Goal: Task Accomplishment & Management: Complete application form

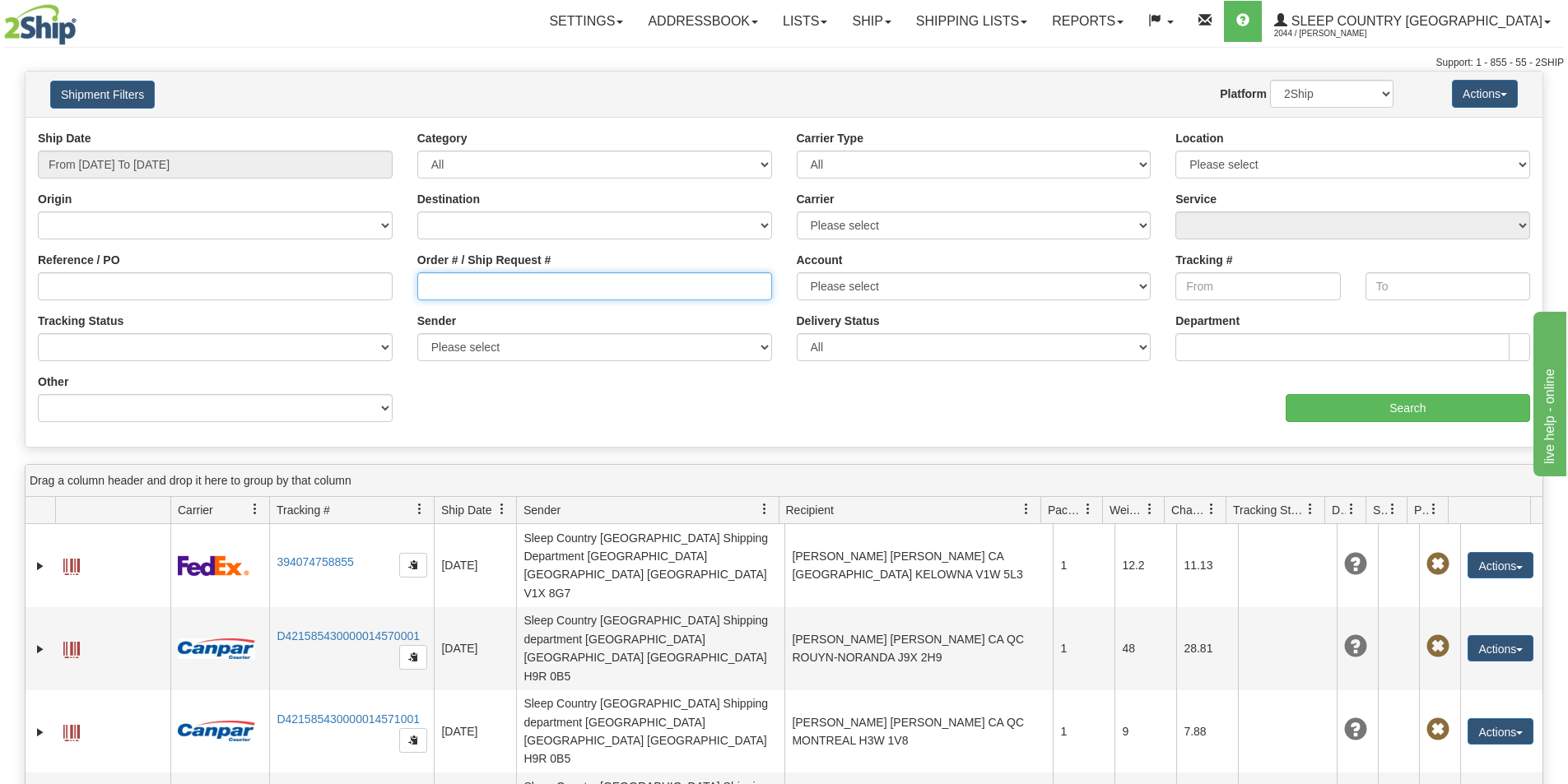
click at [431, 286] on input "Order # / Ship Request #" at bounding box center [595, 286] width 355 height 28
paste input "5197776721"
type input "5197776721"
drag, startPoint x: 469, startPoint y: 290, endPoint x: 88, endPoint y: 274, distance: 381.3
click at [89, 130] on div "Reference / PO Order # / Ship Request # 5197776721 Account Please select Canada…" at bounding box center [784, 130] width 1517 height 0
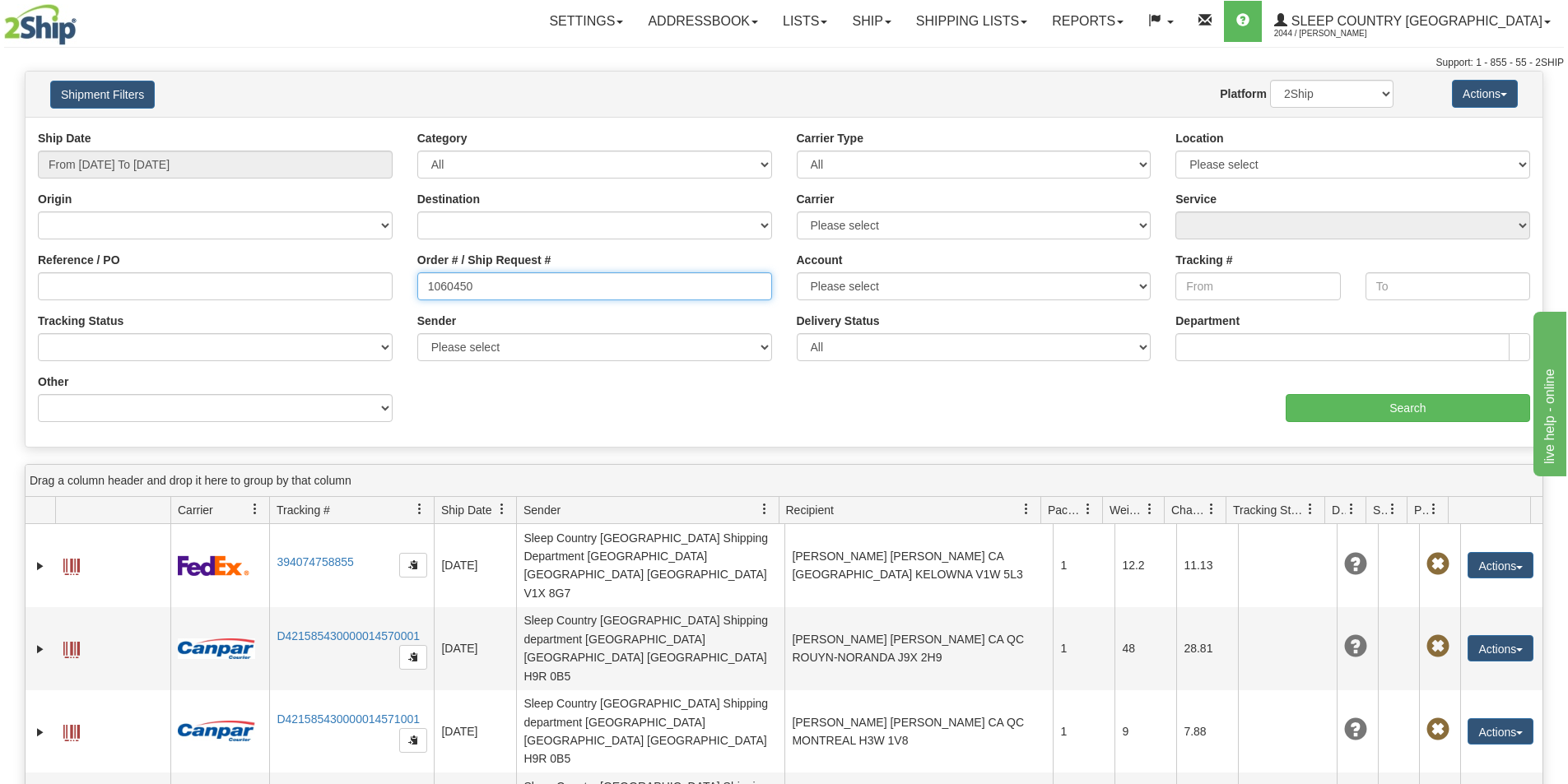
type input "1060450"
click at [197, 167] on input "From 10/08/2025 To 10/09/2025" at bounding box center [215, 164] width 355 height 28
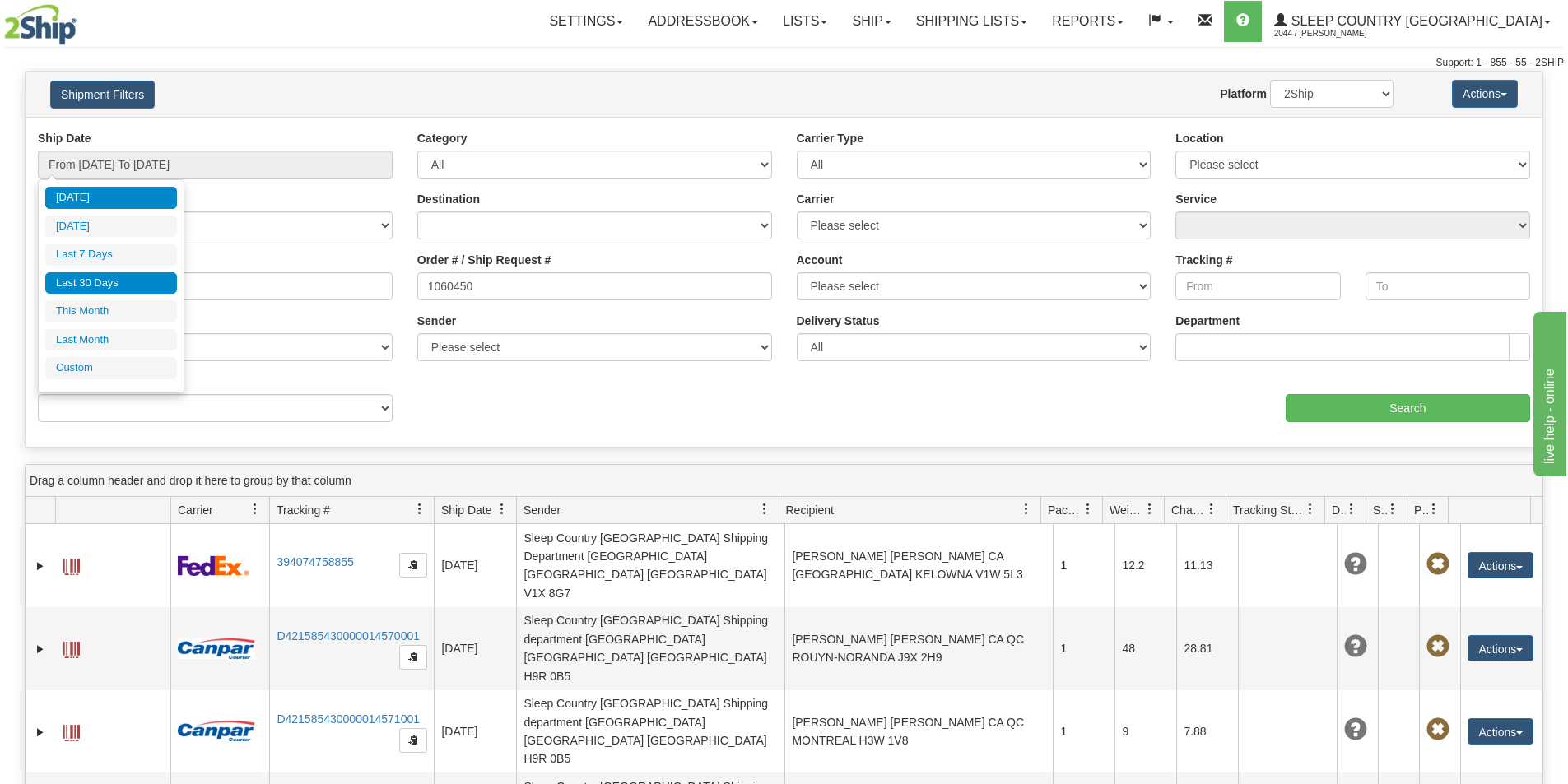
click at [132, 274] on li "Last 30 Days" at bounding box center [111, 283] width 132 height 22
type input "From 09/10/2025 To 10/09/2025"
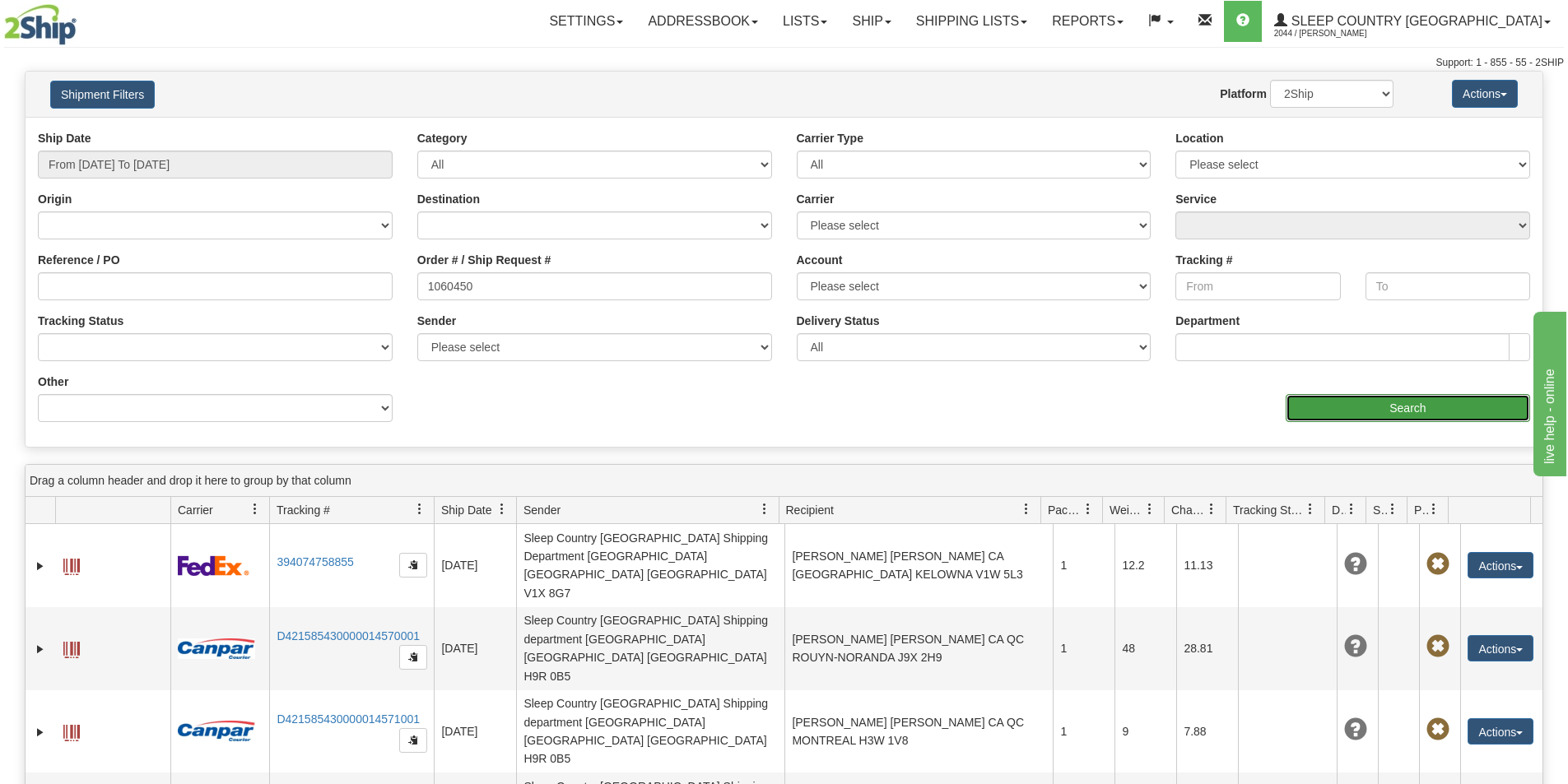
click at [1372, 402] on input "Search" at bounding box center [1408, 408] width 244 height 28
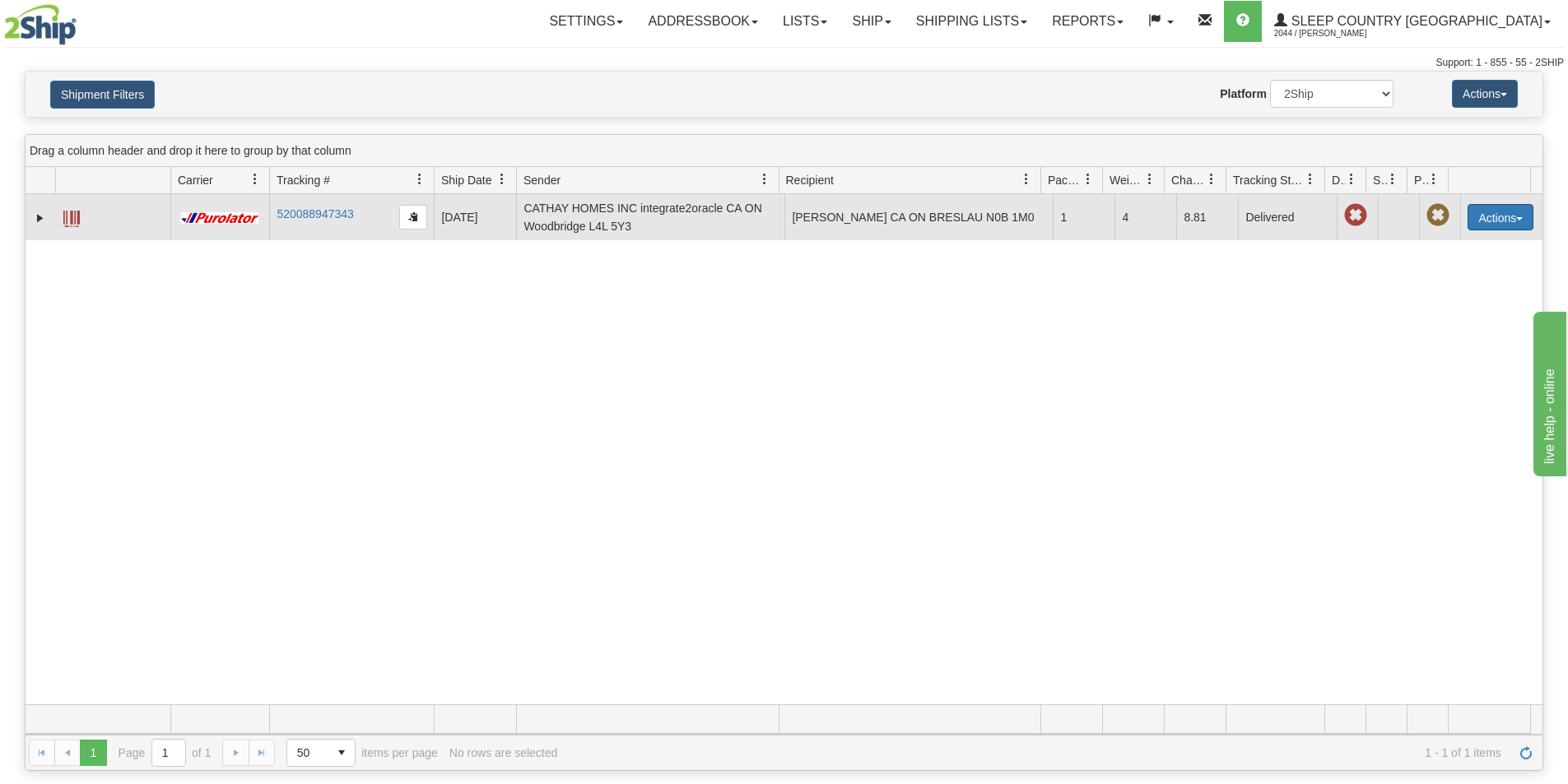
click at [1512, 214] on button "Actions" at bounding box center [1500, 217] width 66 height 27
click at [1446, 267] on link "Return" at bounding box center [1467, 269] width 132 height 21
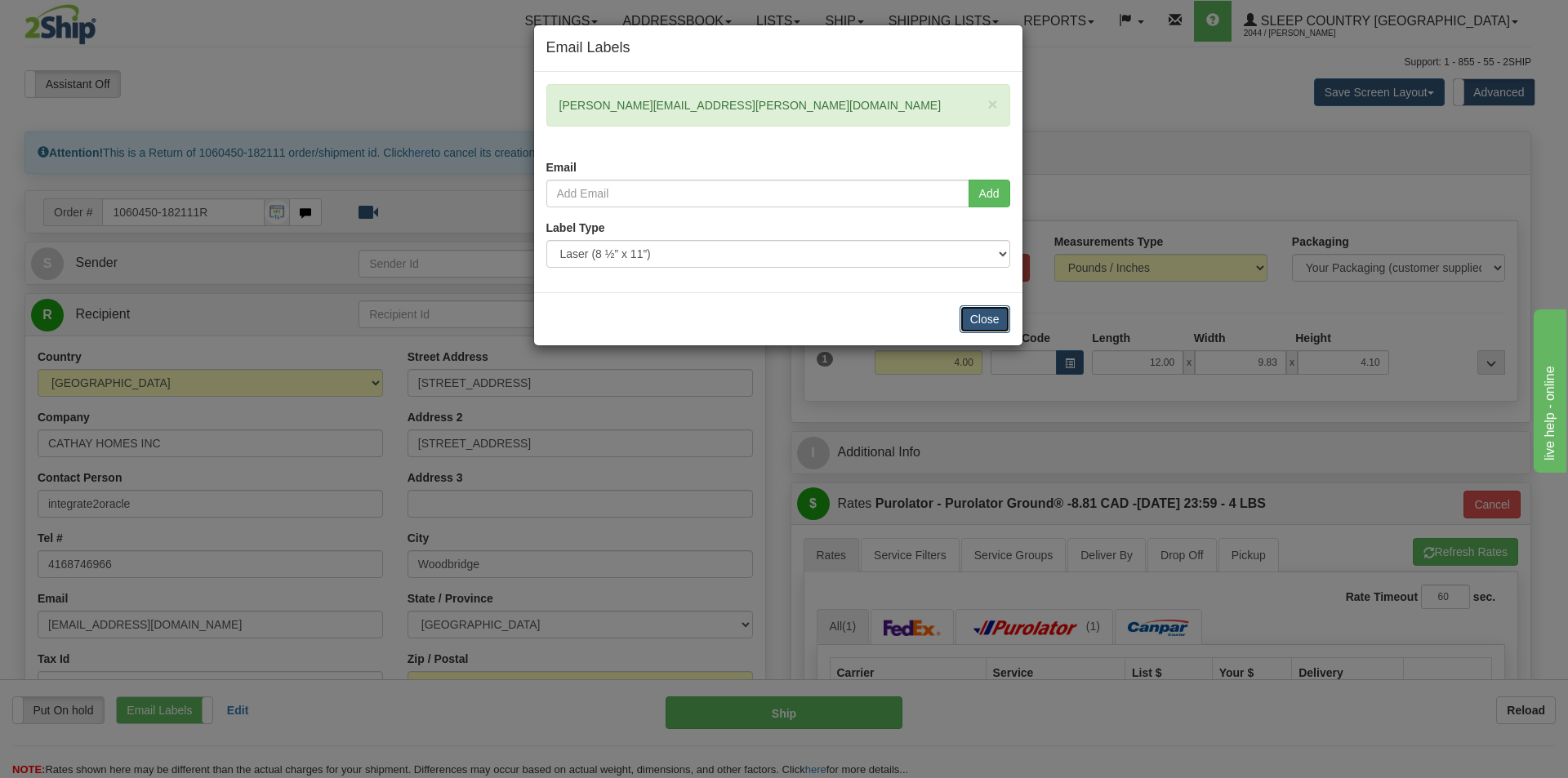
click at [983, 325] on button "Close" at bounding box center [985, 319] width 51 height 27
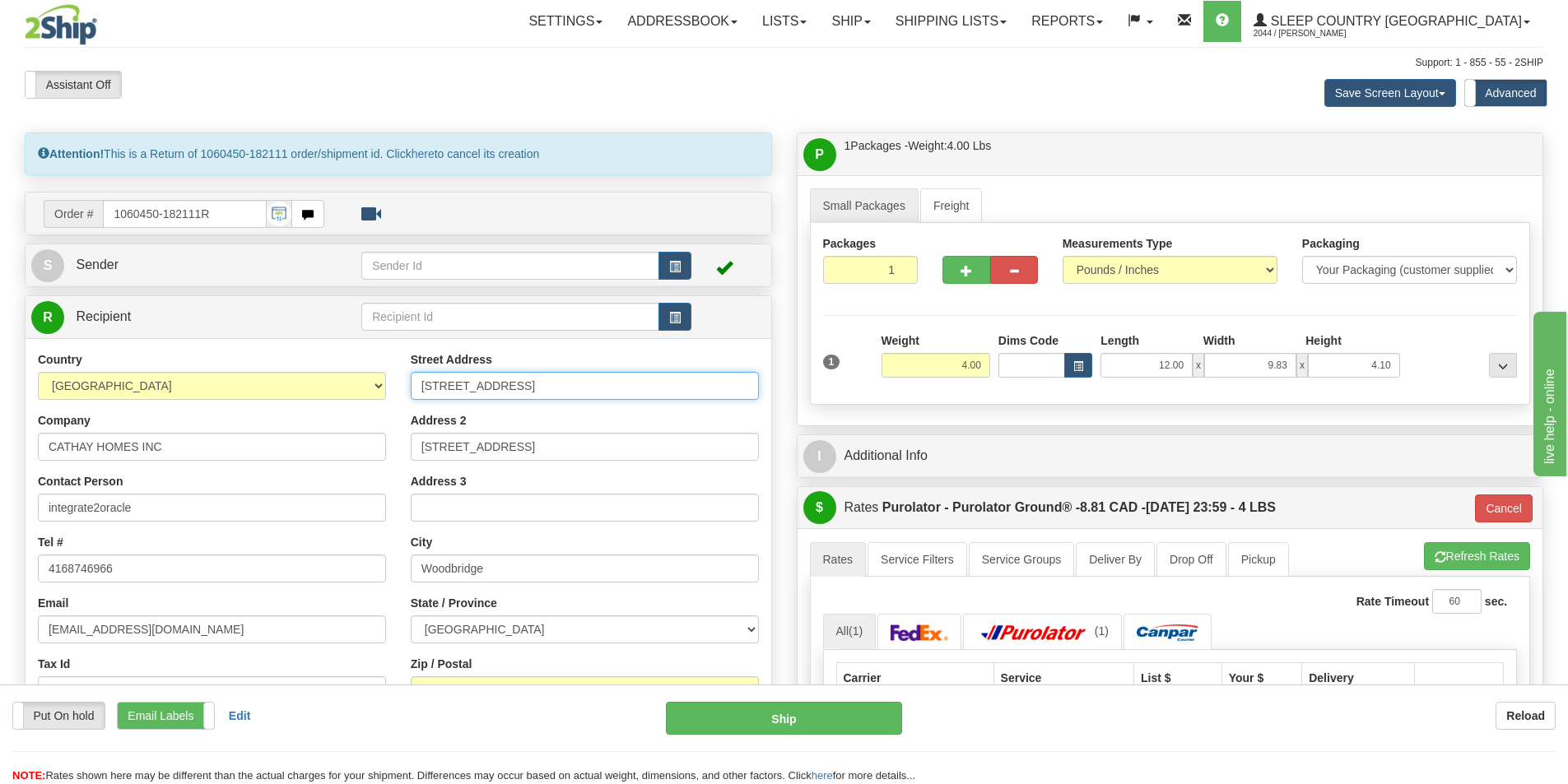
drag, startPoint x: 619, startPoint y: 392, endPoint x: 262, endPoint y: 375, distance: 357.4
click at [261, 375] on div "Country AFGHANISTAN ALAND ISLANDS ALBANIA ALGERIA AMERICAN SAMOA ANDORRA ANGOLA…" at bounding box center [398, 573] width 745 height 443
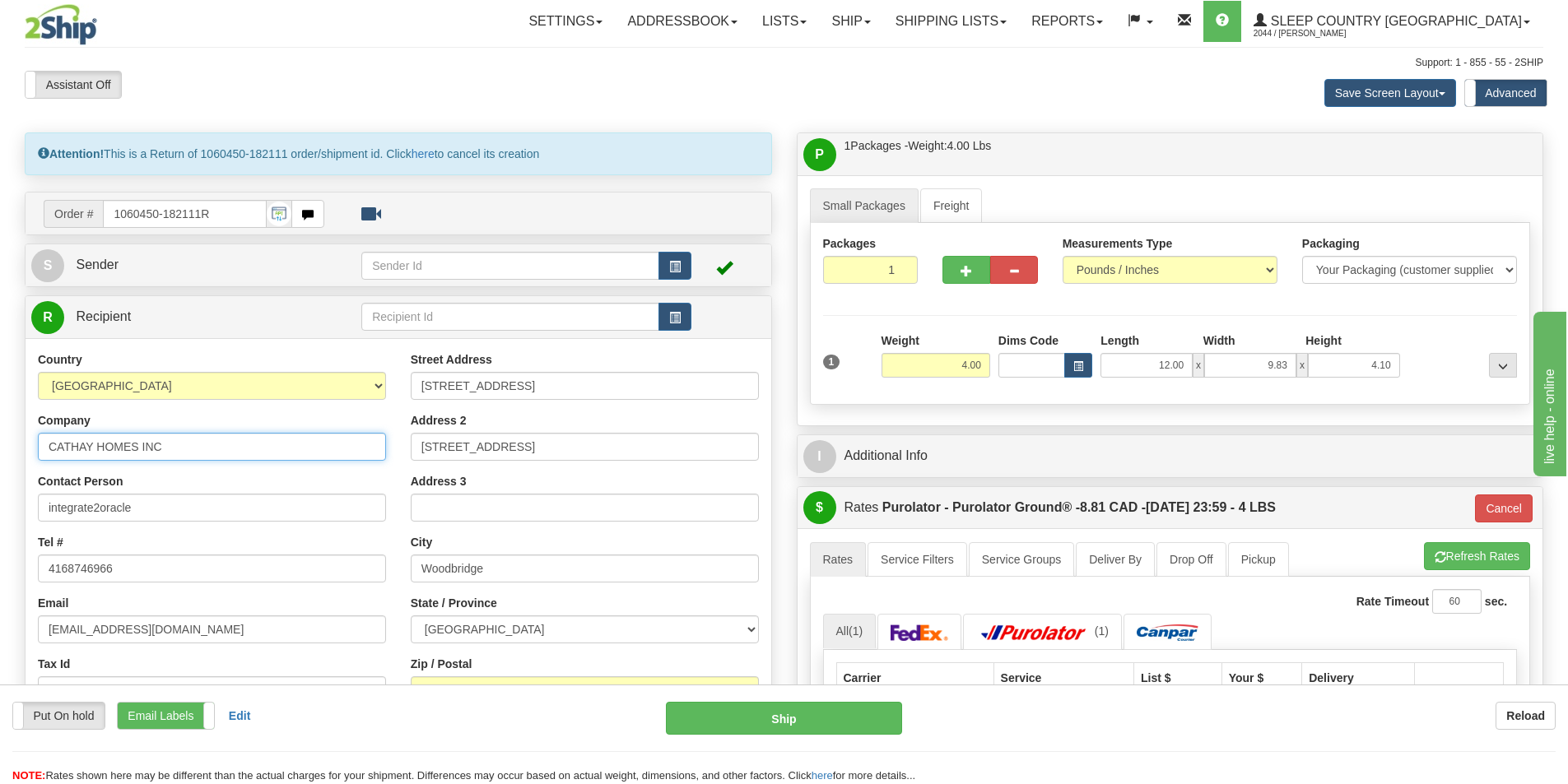
drag, startPoint x: 190, startPoint y: 449, endPoint x: -33, endPoint y: 436, distance: 223.4
click at [0, 436] on html "Training Course Close Toggle navigation Settings Shipping Preferences New Sende…" at bounding box center [784, 392] width 1568 height 784
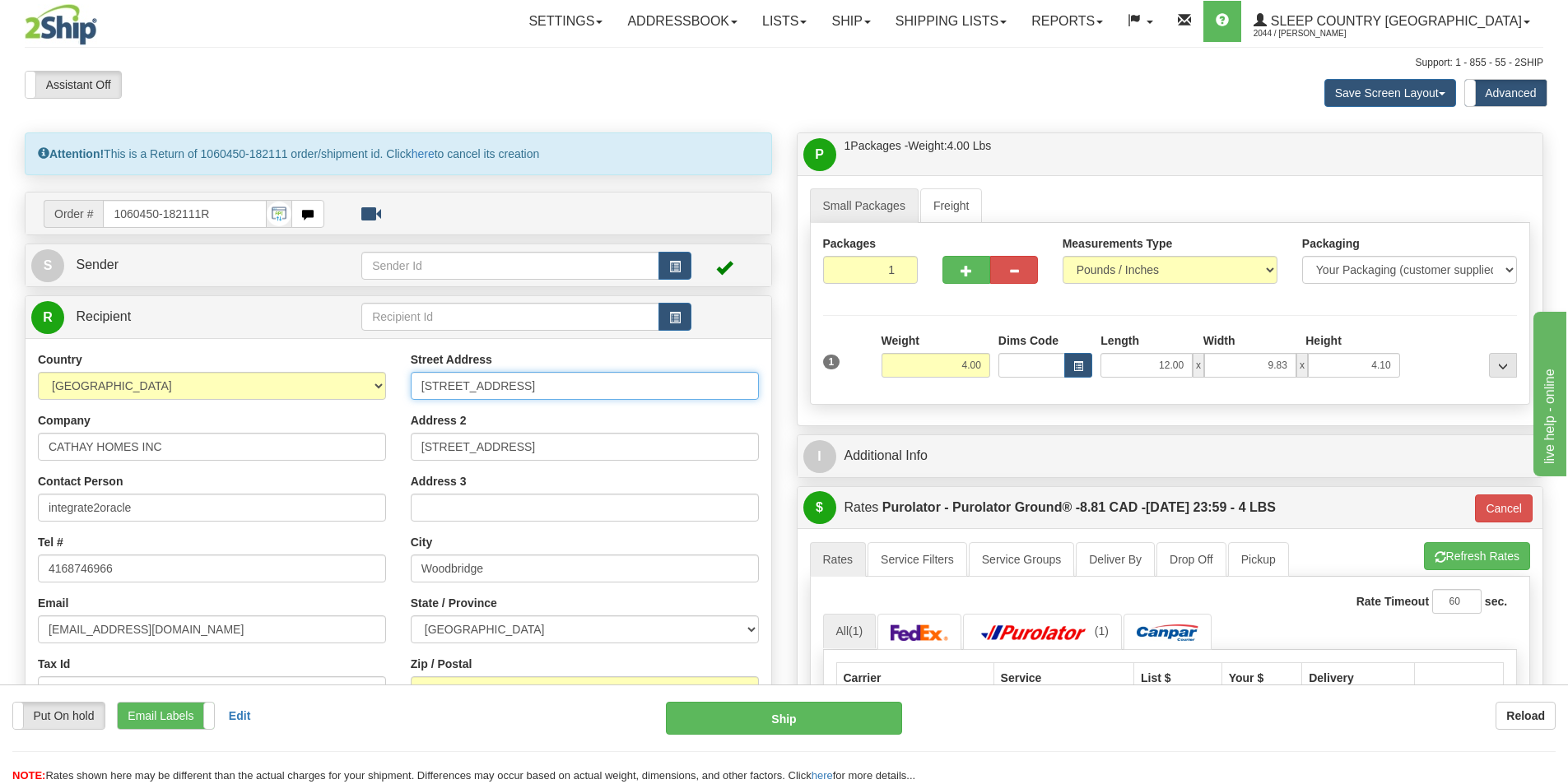
drag, startPoint x: 577, startPoint y: 389, endPoint x: 296, endPoint y: 370, distance: 281.6
click at [296, 370] on div "Country AFGHANISTAN ALAND ISLANDS ALBANIA ALGERIA AMERICAN SAMOA ANDORRA ANGOLA…" at bounding box center [398, 573] width 745 height 443
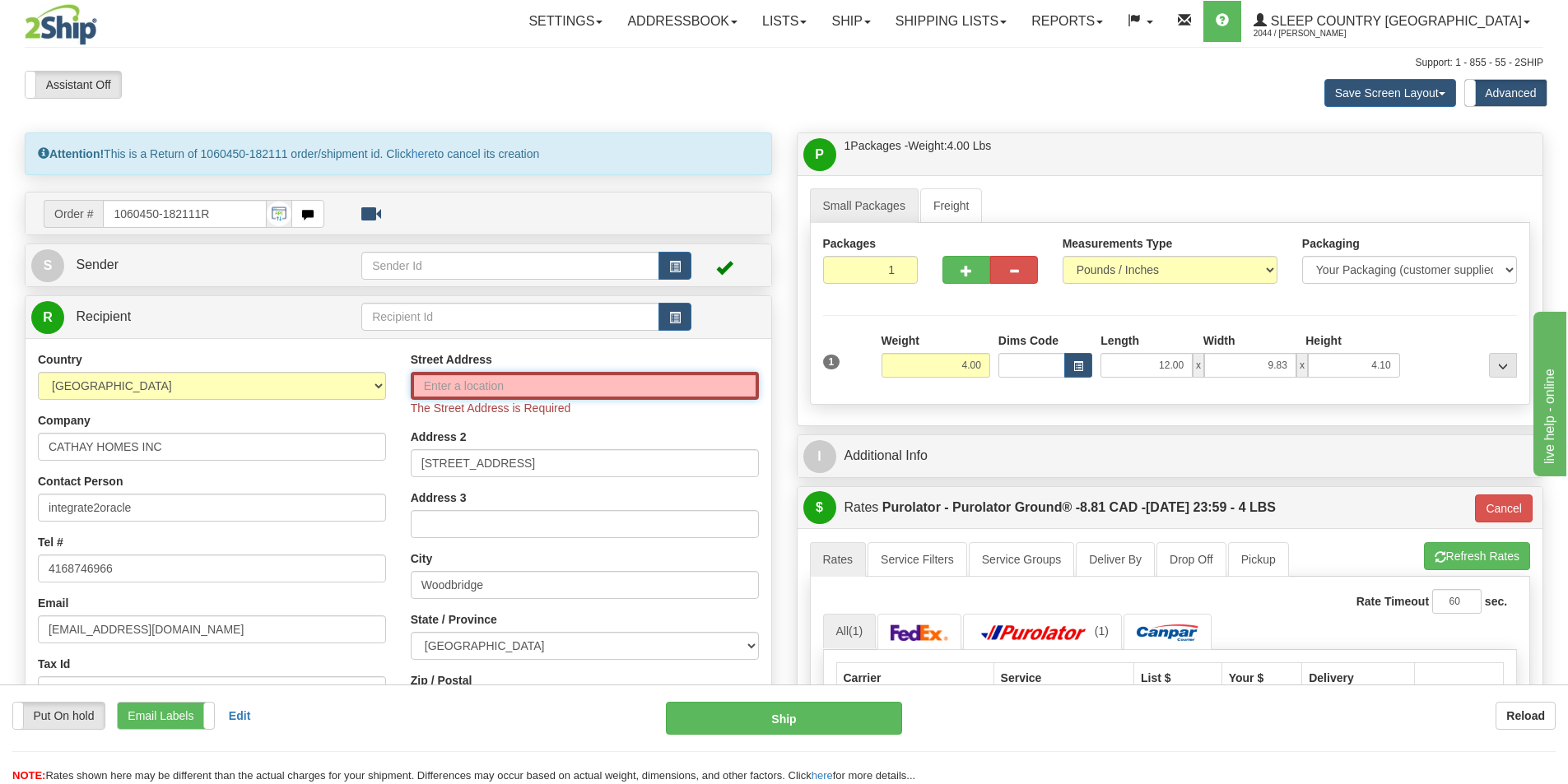
click at [492, 384] on input "Street Address" at bounding box center [584, 385] width 348 height 28
drag, startPoint x: 209, startPoint y: 451, endPoint x: -46, endPoint y: 449, distance: 255.0
click at [0, 449] on html "Training Course Close Toggle navigation Settings Shipping Preferences New Sende…" at bounding box center [784, 392] width 1568 height 784
paste input "Belleville Hub - DC 914"
type input "Belleville Hub - DC 914"
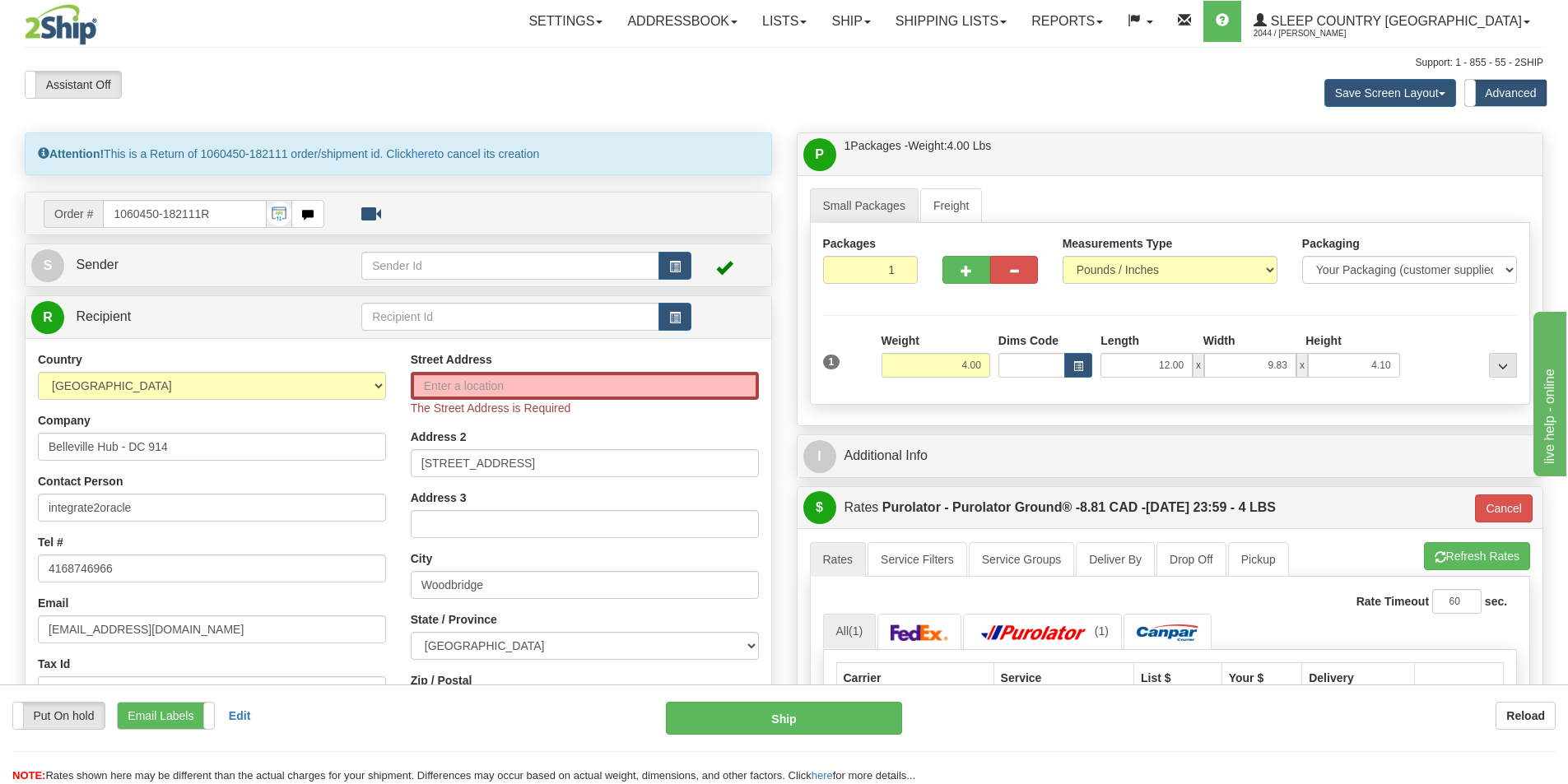
drag, startPoint x: 333, startPoint y: 402, endPoint x: 289, endPoint y: 372, distance: 53.3
click at [332, 402] on div "Country AFGHANISTAN ALAND ISLANDS ALBANIA ALGERIA AMERICAN SAMOA ANDORRA ANGOLA…" at bounding box center [212, 564] width 373 height 426
drag, startPoint x: 37, startPoint y: 617, endPoint x: -112, endPoint y: 601, distance: 149.9
click at [0, 601] on html "Training Course Close Toggle navigation Settings Shipping Preferences New Sende…" at bounding box center [784, 392] width 1568 height 784
drag, startPoint x: 135, startPoint y: 565, endPoint x: -85, endPoint y: 572, distance: 220.1
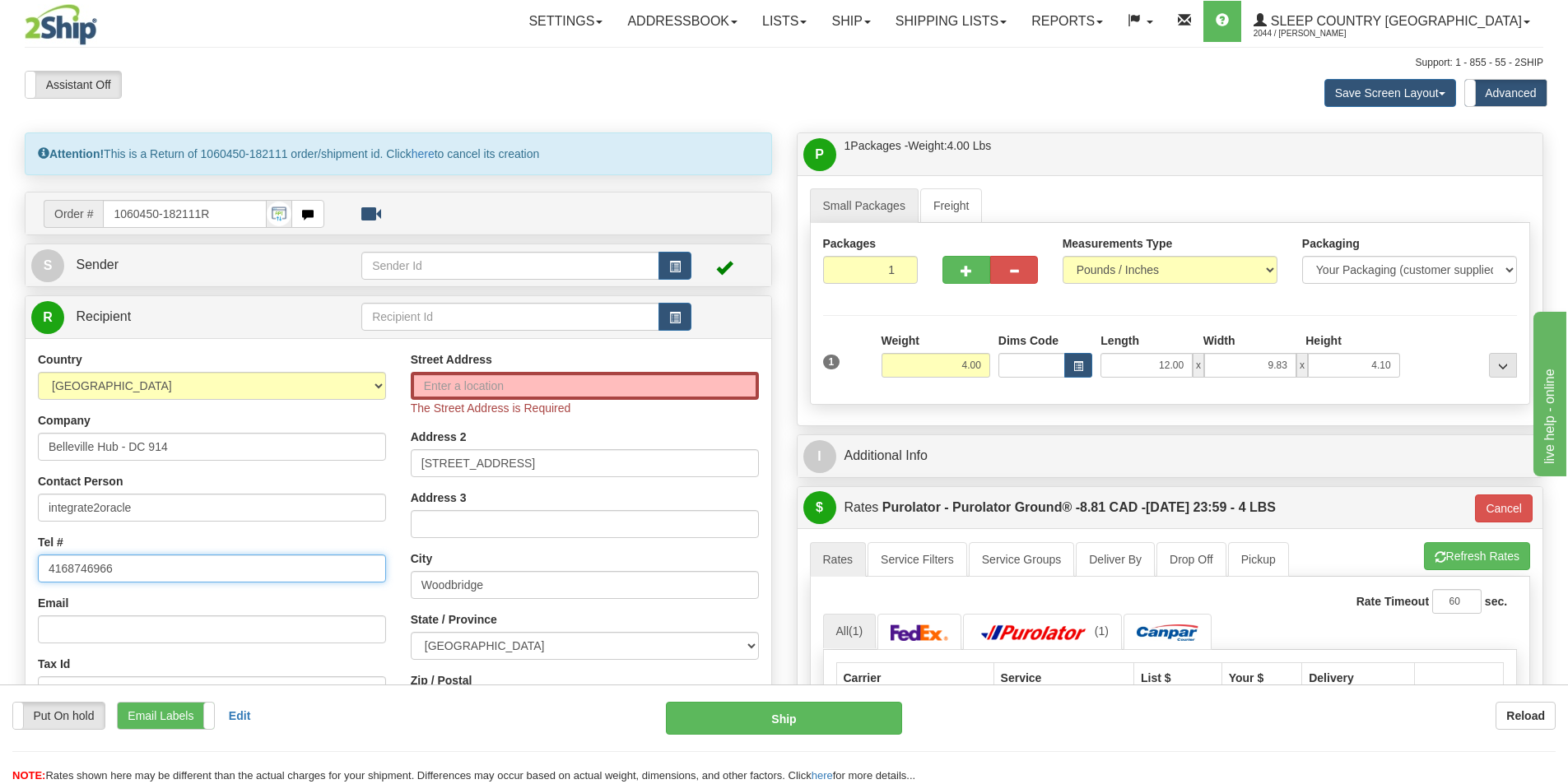
click at [0, 572] on html "Training Course Close Toggle navigation Settings Shipping Preferences New Sende…" at bounding box center [784, 392] width 1568 height 784
drag, startPoint x: 193, startPoint y: 514, endPoint x: -13, endPoint y: 522, distance: 206.2
click at [0, 522] on html "Training Course Close Toggle navigation Settings Shipping Preferences New Sende…" at bounding box center [784, 392] width 1568 height 784
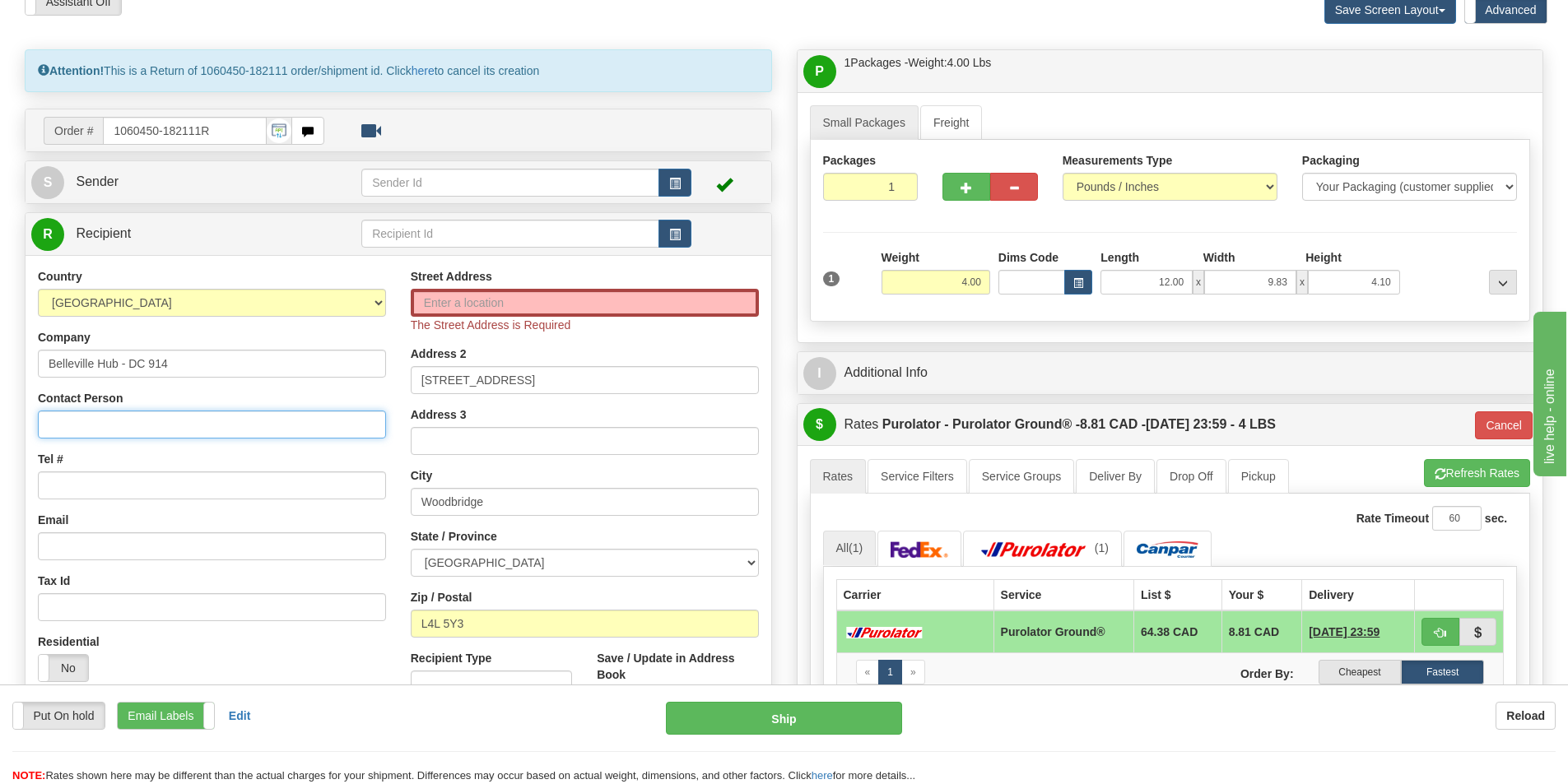
scroll to position [82, 0]
click at [74, 486] on input "Tel #" at bounding box center [212, 486] width 348 height 28
paste input "520 COLLEGE ST EAST BELLEVILLE, ON K8N 4Z6"
drag, startPoint x: 338, startPoint y: 490, endPoint x: 275, endPoint y: 484, distance: 63.3
click at [275, 484] on input "520 COLLEGE ST EAST BELLEVILLE, ON K8N 4Z6" at bounding box center [212, 486] width 348 height 28
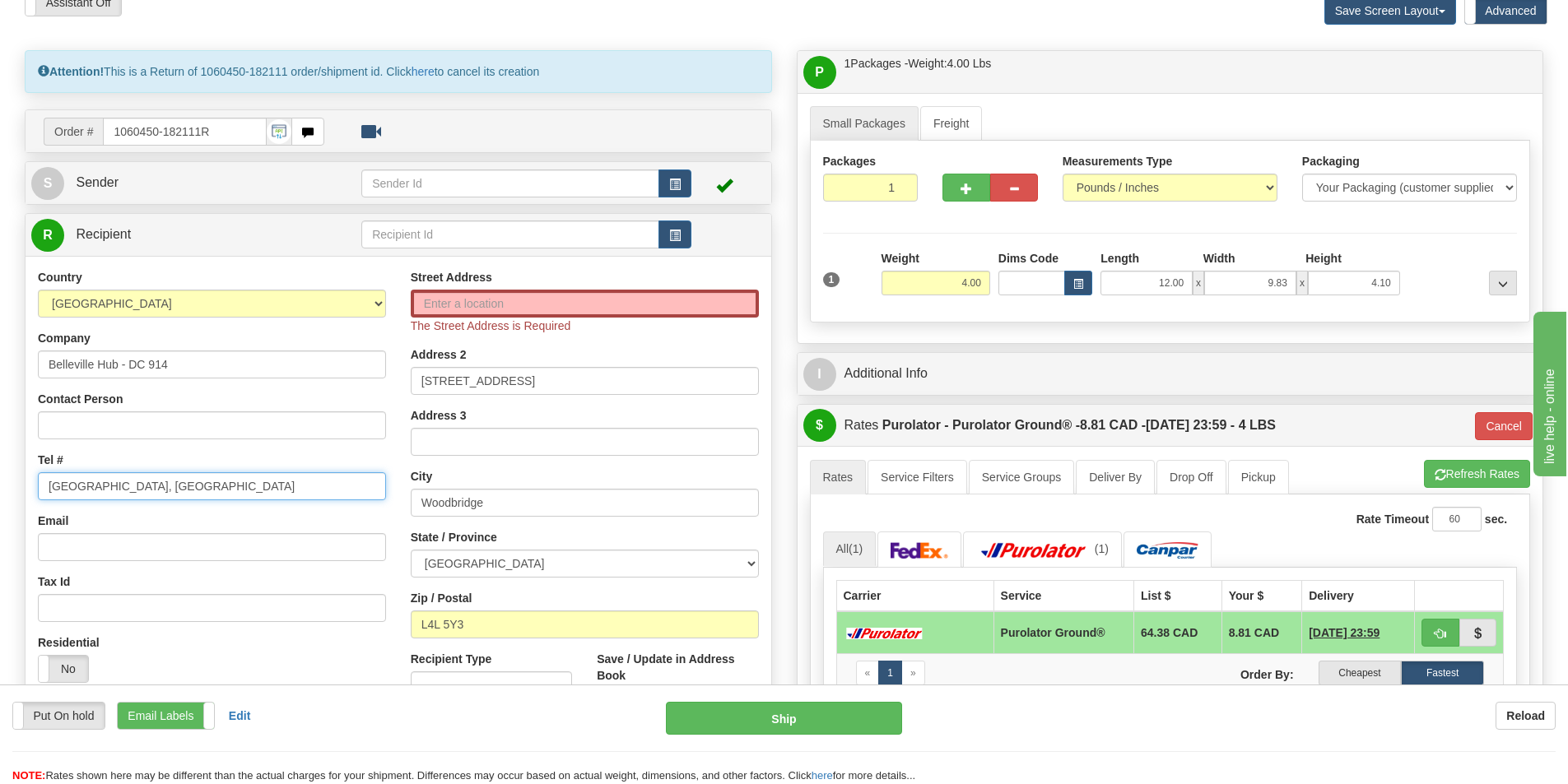
type input "520 COLLEGE ST EAST BELLEVILLE, ON"
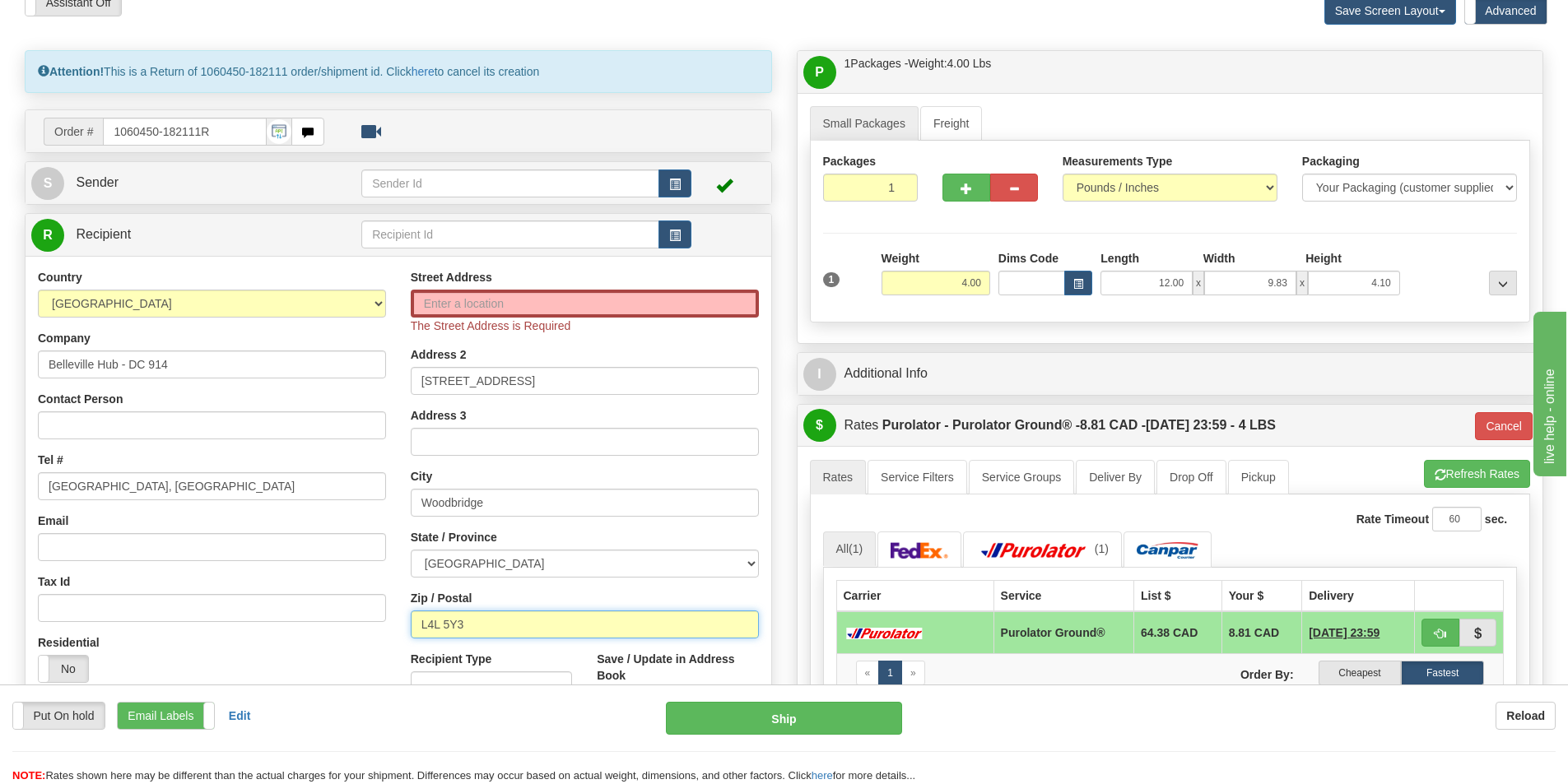
drag, startPoint x: 478, startPoint y: 622, endPoint x: 372, endPoint y: 621, distance: 106.0
click at [373, 621] on div "Country AFGHANISTAN ALAND ISLANDS ALBANIA ALGERIA AMERICAN SAMOA ANDORRA ANGOLA…" at bounding box center [398, 498] width 745 height 459
paste input "K8N 4Z6"
type input "K8N 4Z6"
click at [261, 650] on div "Residential Yes No" at bounding box center [212, 665] width 373 height 61
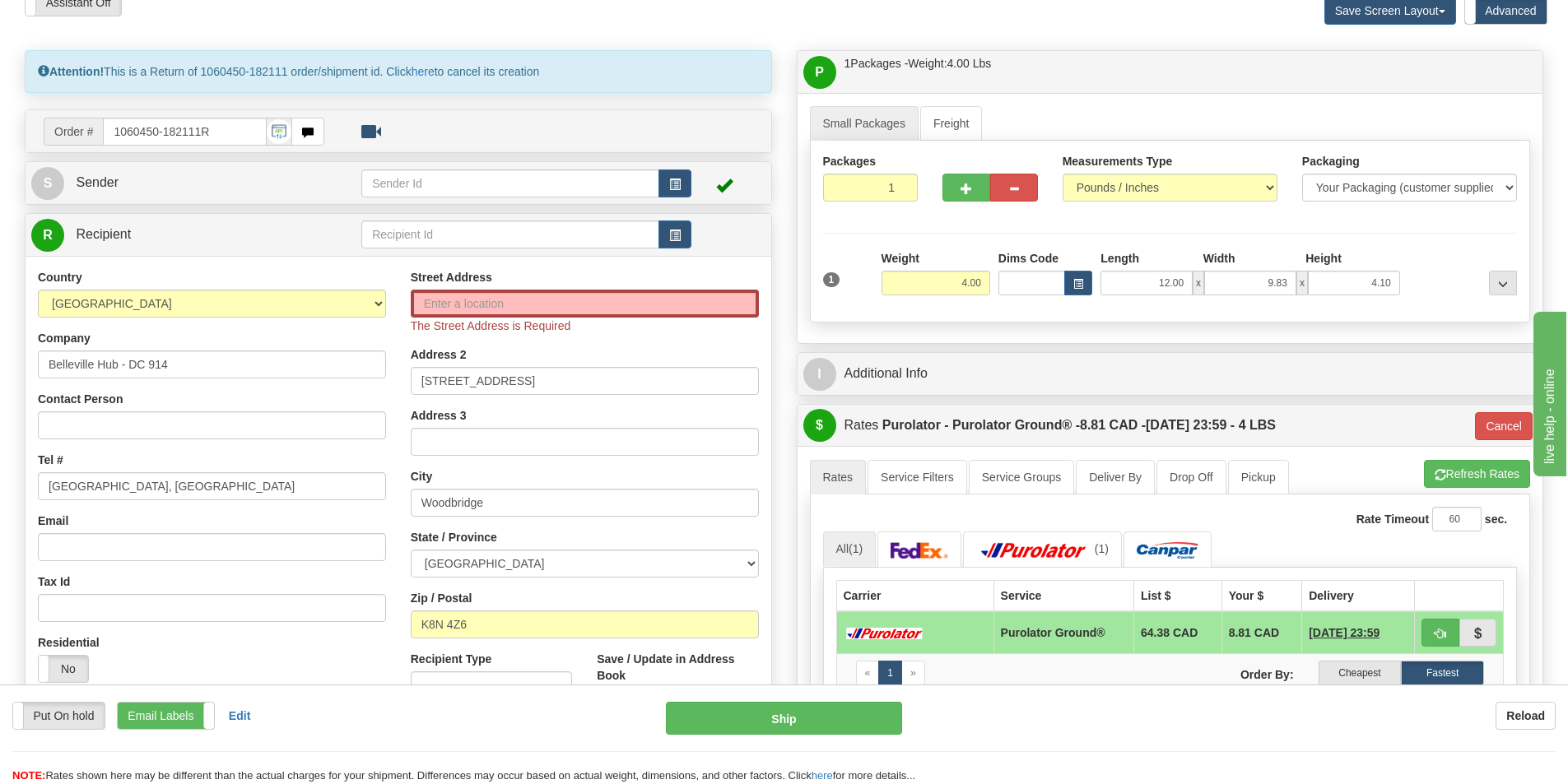
type input "260"
drag, startPoint x: 244, startPoint y: 486, endPoint x: 178, endPoint y: 485, distance: 66.0
click at [178, 485] on input "520 COLLEGE ST EAST BELLEVILLE, ON" at bounding box center [212, 486] width 348 height 28
drag, startPoint x: 400, startPoint y: 497, endPoint x: 365, endPoint y: 499, distance: 35.1
click at [366, 499] on div "Country AFGHANISTAN ALAND ISLANDS ALBANIA ALGERIA AMERICAN SAMOA ANDORRA ANGOLA…" at bounding box center [398, 498] width 745 height 459
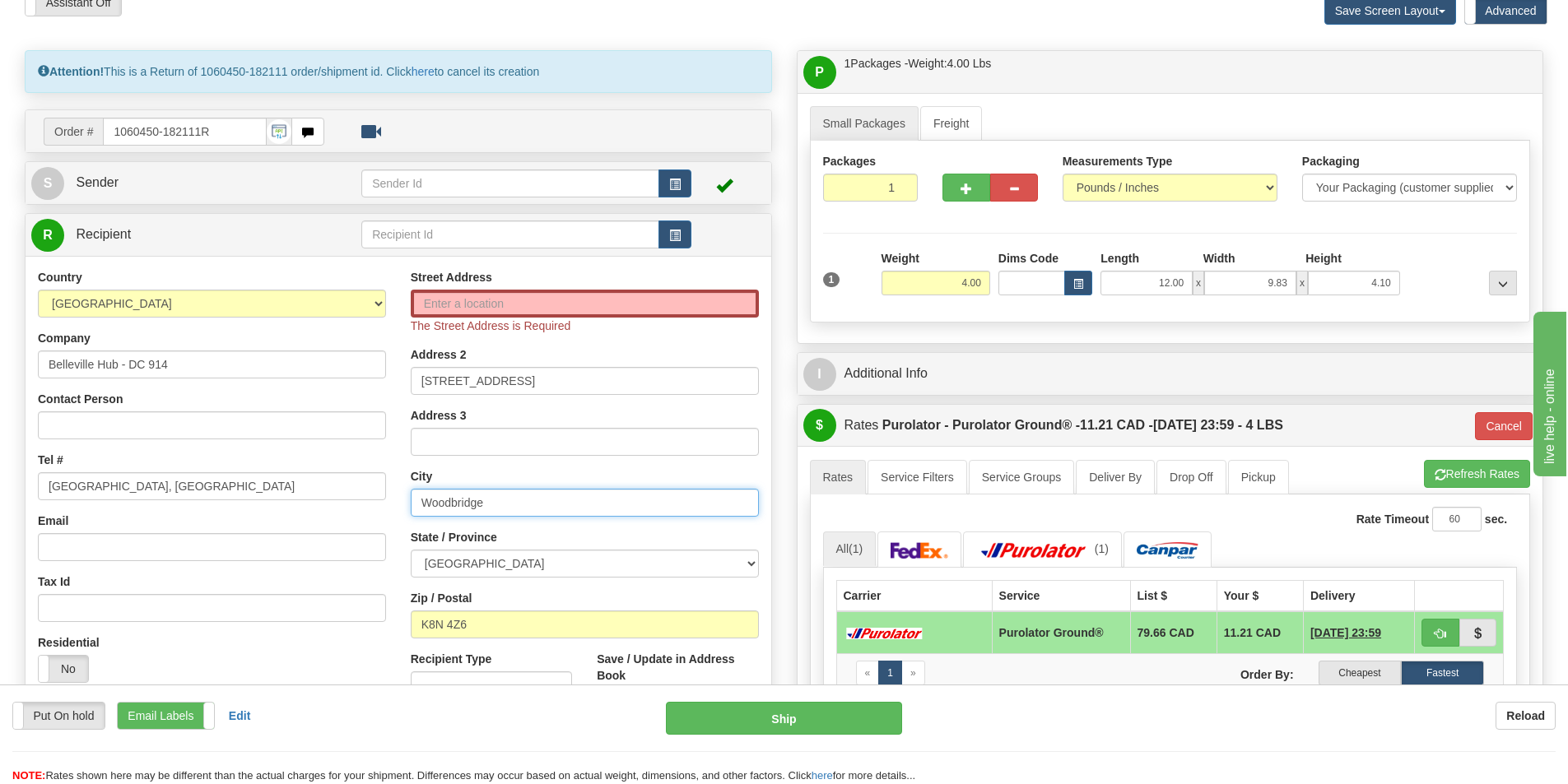
paste input "BELLEVILLE"
type input "BELLEVILLE,"
drag, startPoint x: 178, startPoint y: 485, endPoint x: 17, endPoint y: 479, distance: 161.1
click at [17, 479] on div "Attention! This is a Return of 1060450-182111 order/shipment id. Click here to …" at bounding box center [398, 452] width 772 height 802
click at [568, 306] on input "Street Address" at bounding box center [584, 303] width 348 height 28
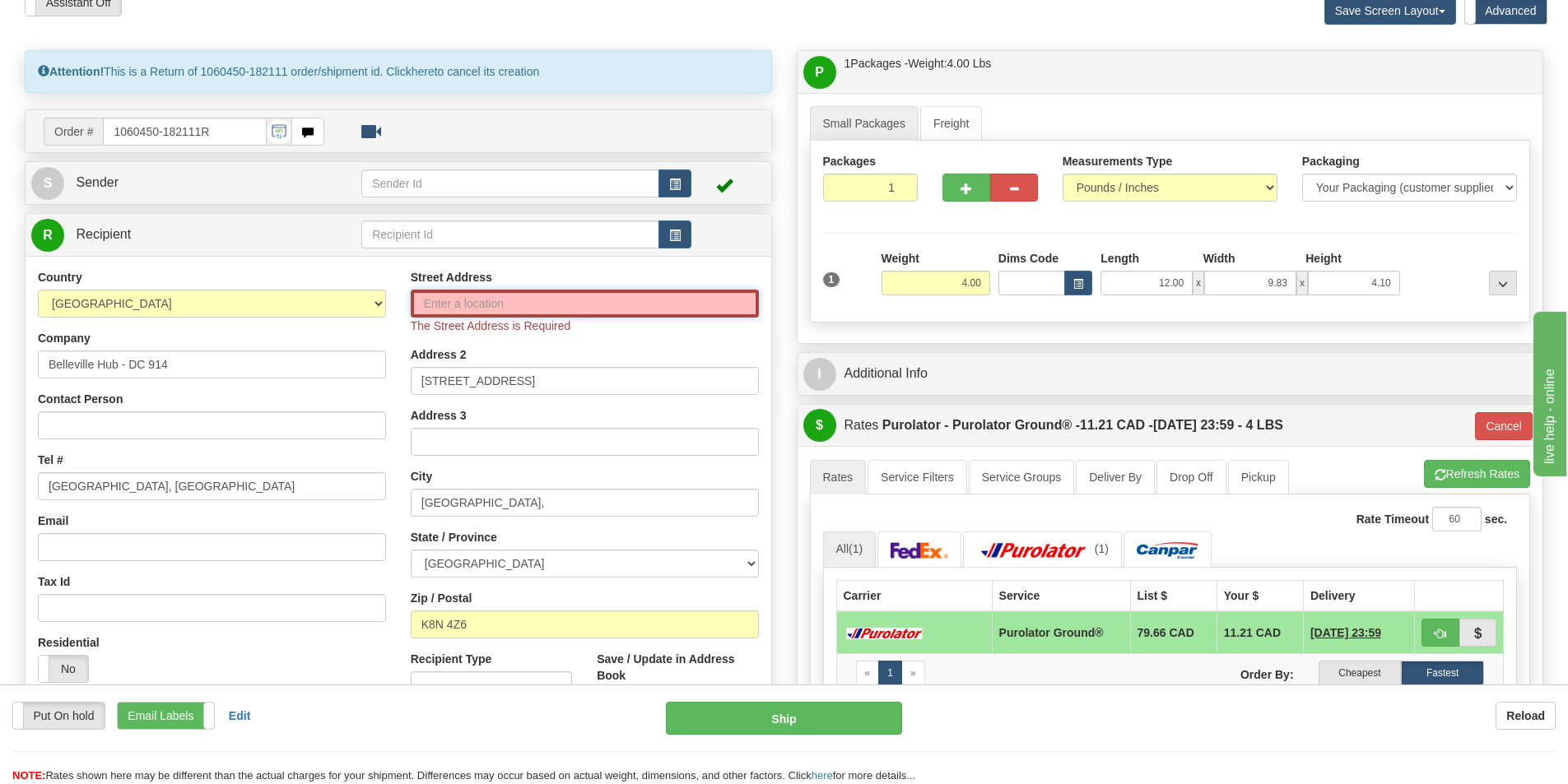
paste input "520 COLLEGE ST EAST"
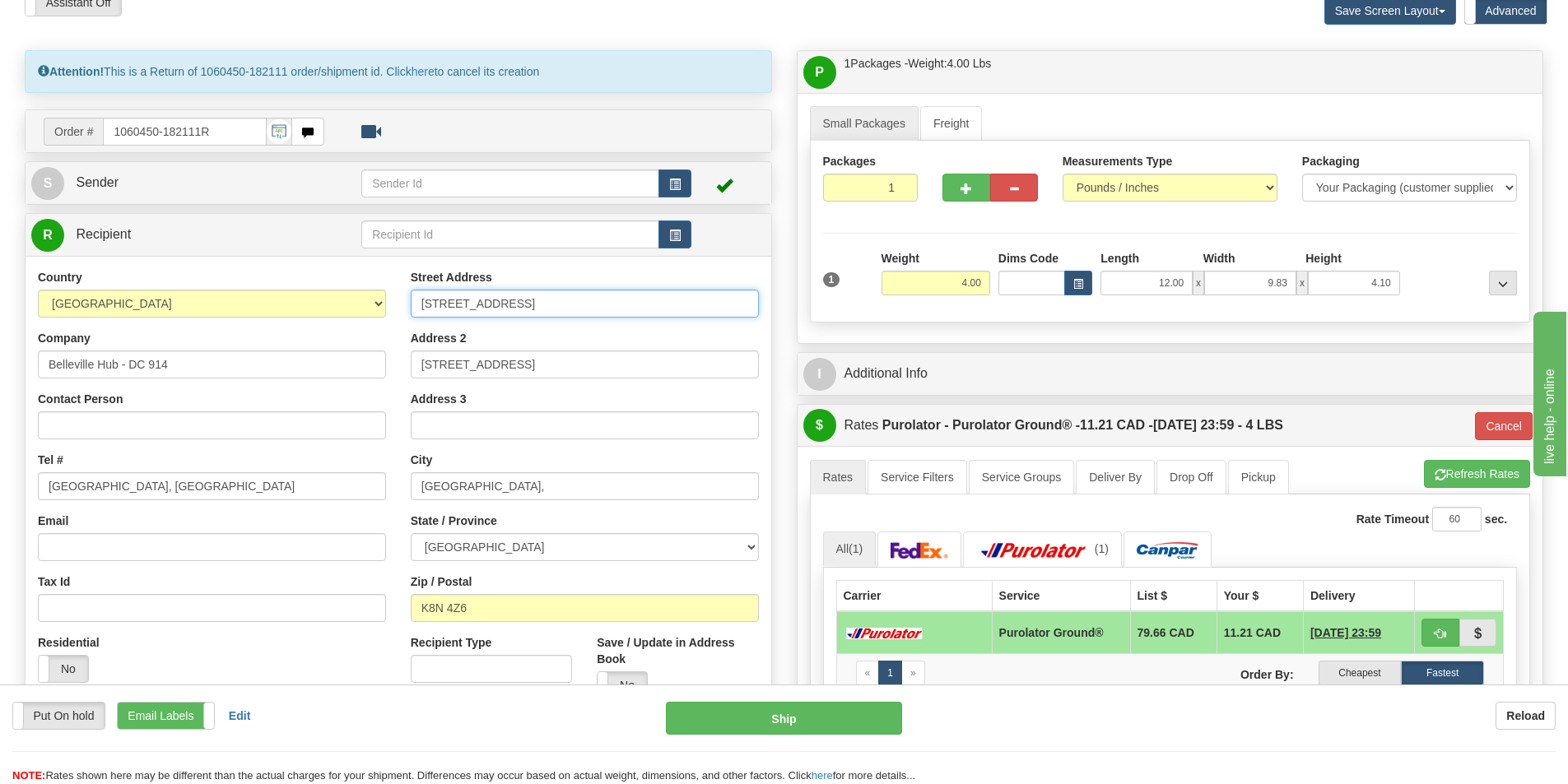
type input "520 COLLEGE ST EAST"
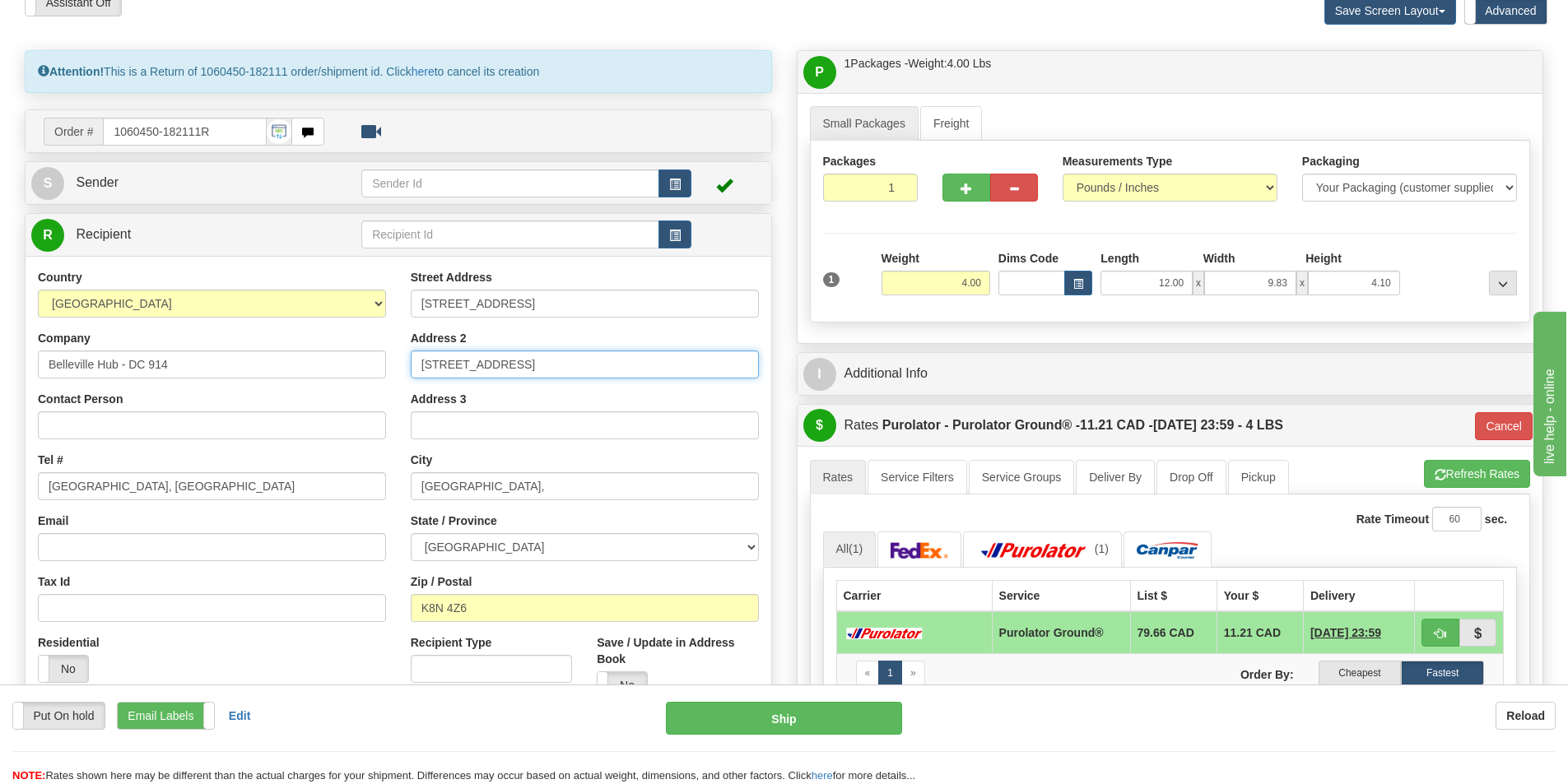
drag, startPoint x: 608, startPoint y: 371, endPoint x: 194, endPoint y: 368, distance: 414.0
click at [192, 366] on div "Country AFGHANISTAN ALAND ISLANDS ALBANIA ALGERIA AMERICAN SAMOA ANDORRA ANGOLA…" at bounding box center [398, 490] width 745 height 443
click at [359, 397] on div "Contact Person" at bounding box center [212, 414] width 348 height 49
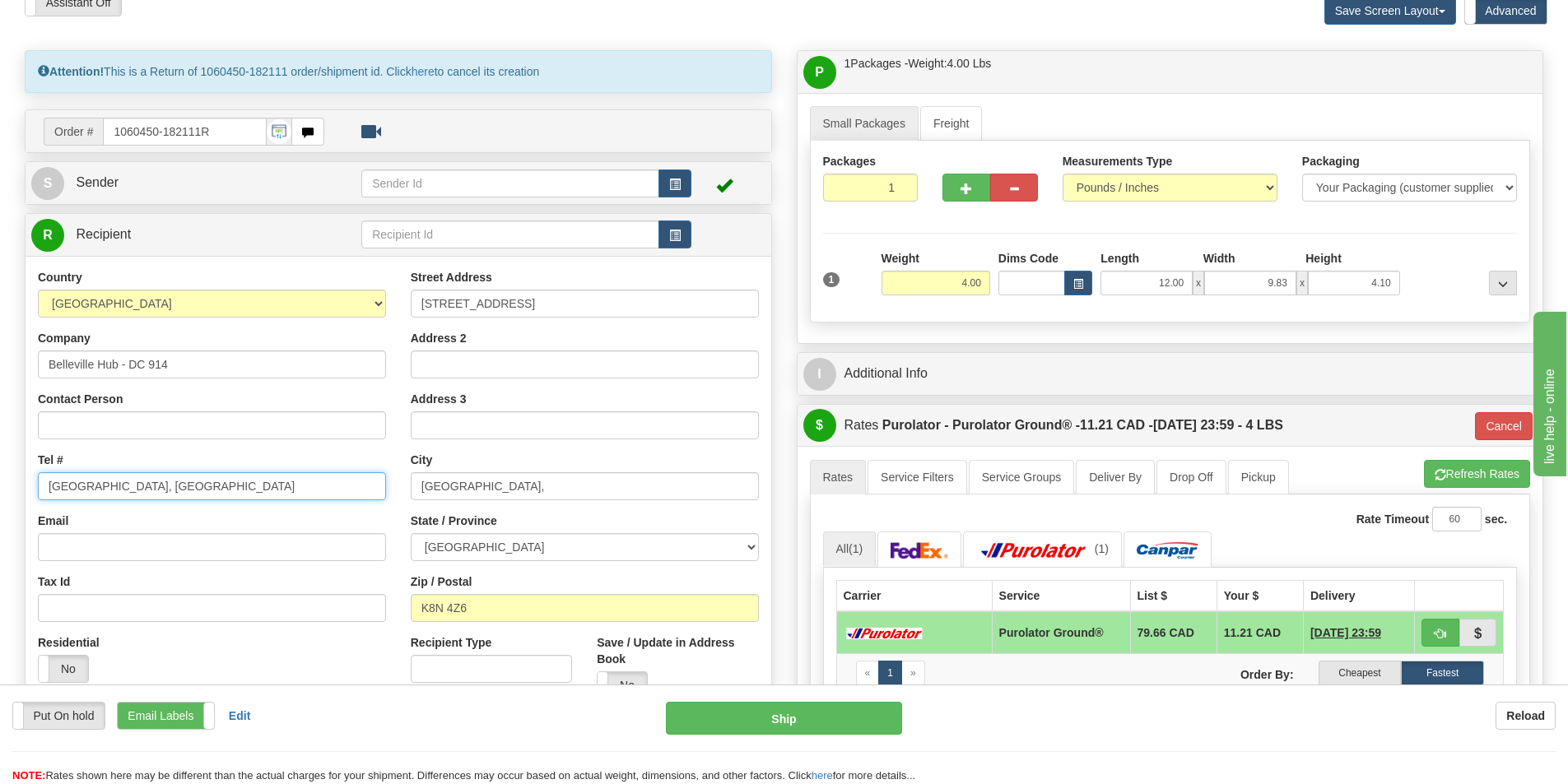
drag, startPoint x: 46, startPoint y: 490, endPoint x: -272, endPoint y: 460, distance: 319.4
click at [0, 460] on html "Training Course Close Toggle navigation Settings Shipping Preferences New Sende…" at bounding box center [784, 310] width 1568 height 784
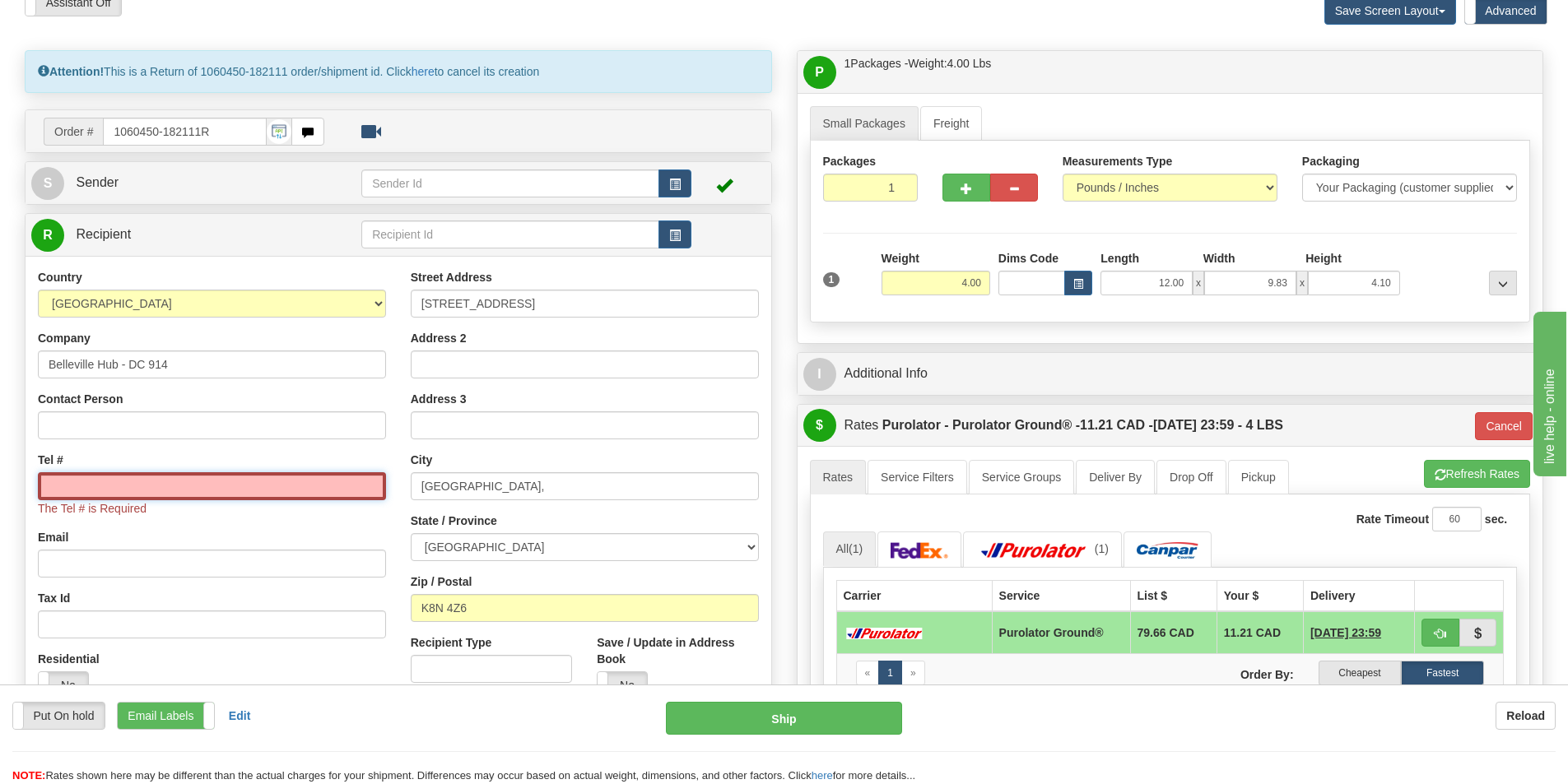
click at [251, 490] on input "Tel #" at bounding box center [212, 486] width 348 height 28
paste input "1888-753-3788"
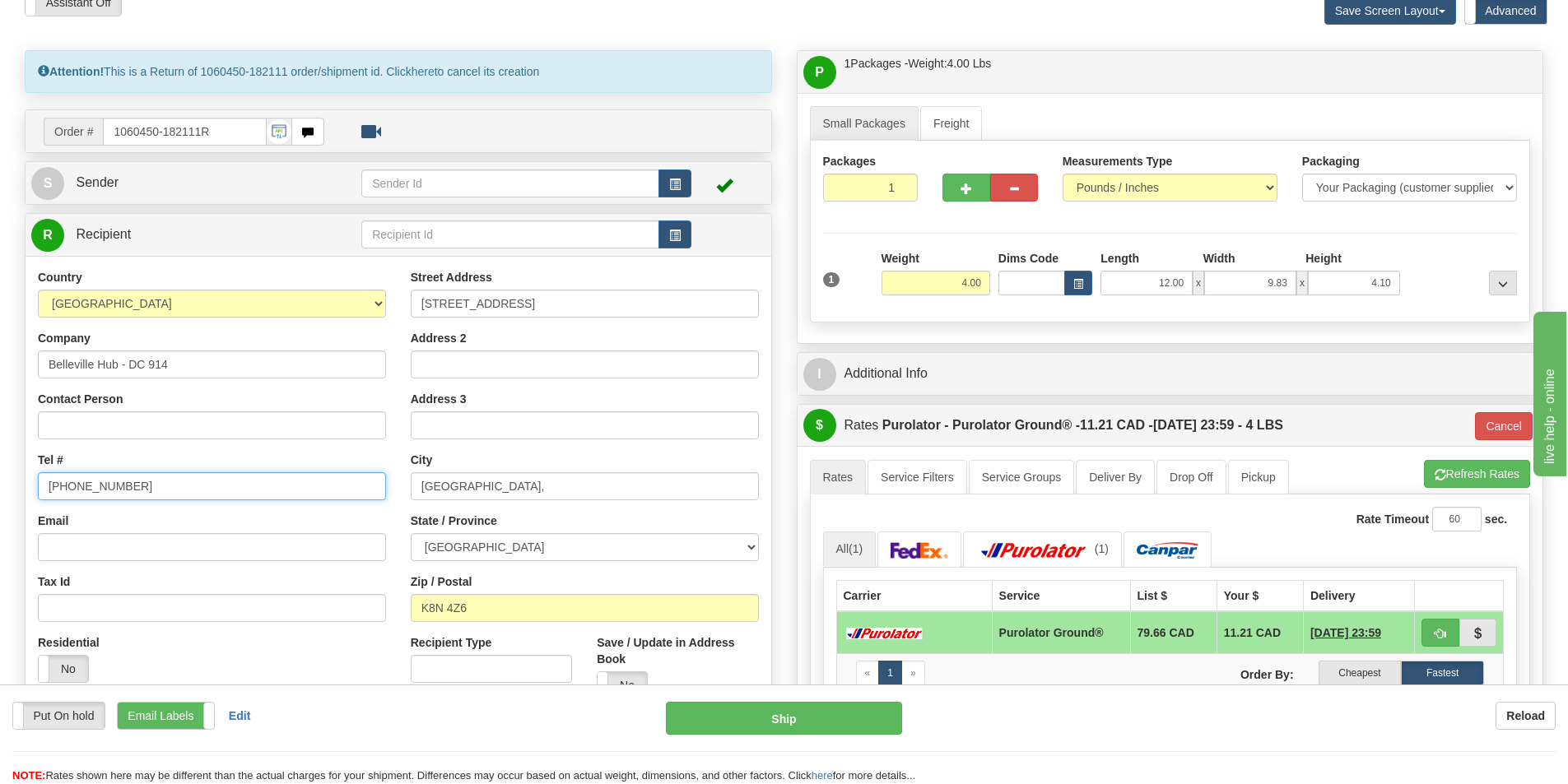
type input "1888-753-3788"
click at [280, 431] on input "Contact Person" at bounding box center [212, 425] width 348 height 28
click at [356, 262] on div "Country AFGHANISTAN ALAND ISLANDS ALBANIA ALGERIA AMERICAN SAMOA ANDORRA ANGOLA…" at bounding box center [398, 490] width 745 height 468
click at [303, 131] on span "button" at bounding box center [308, 132] width 11 height 10
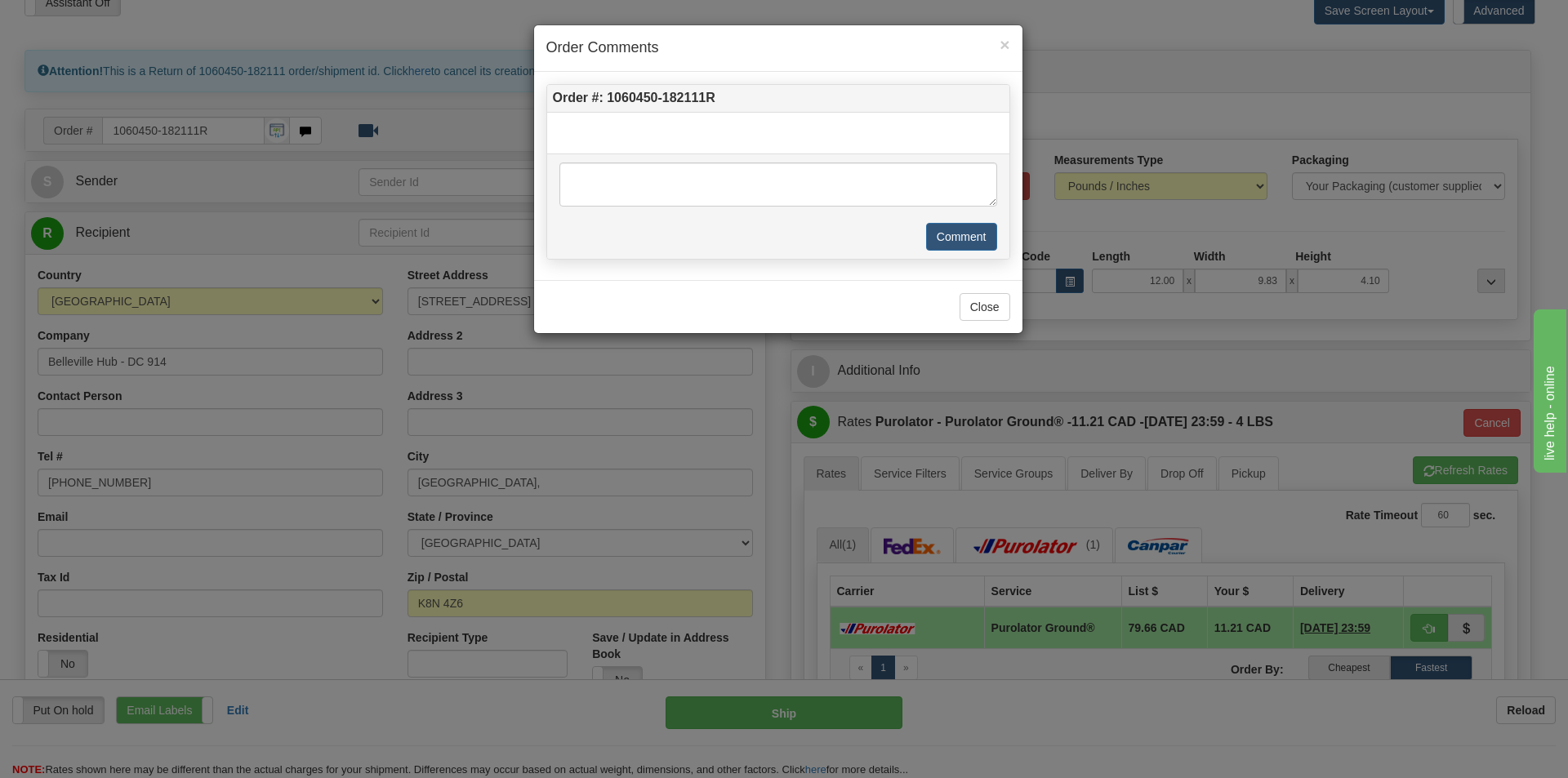
click at [653, 117] on div at bounding box center [778, 125] width 462 height 25
click at [619, 130] on div at bounding box center [778, 125] width 462 height 25
click at [609, 174] on textarea at bounding box center [778, 184] width 438 height 44
paste textarea "wrong size."
click at [577, 175] on textarea "wrong size." at bounding box center [778, 184] width 438 height 44
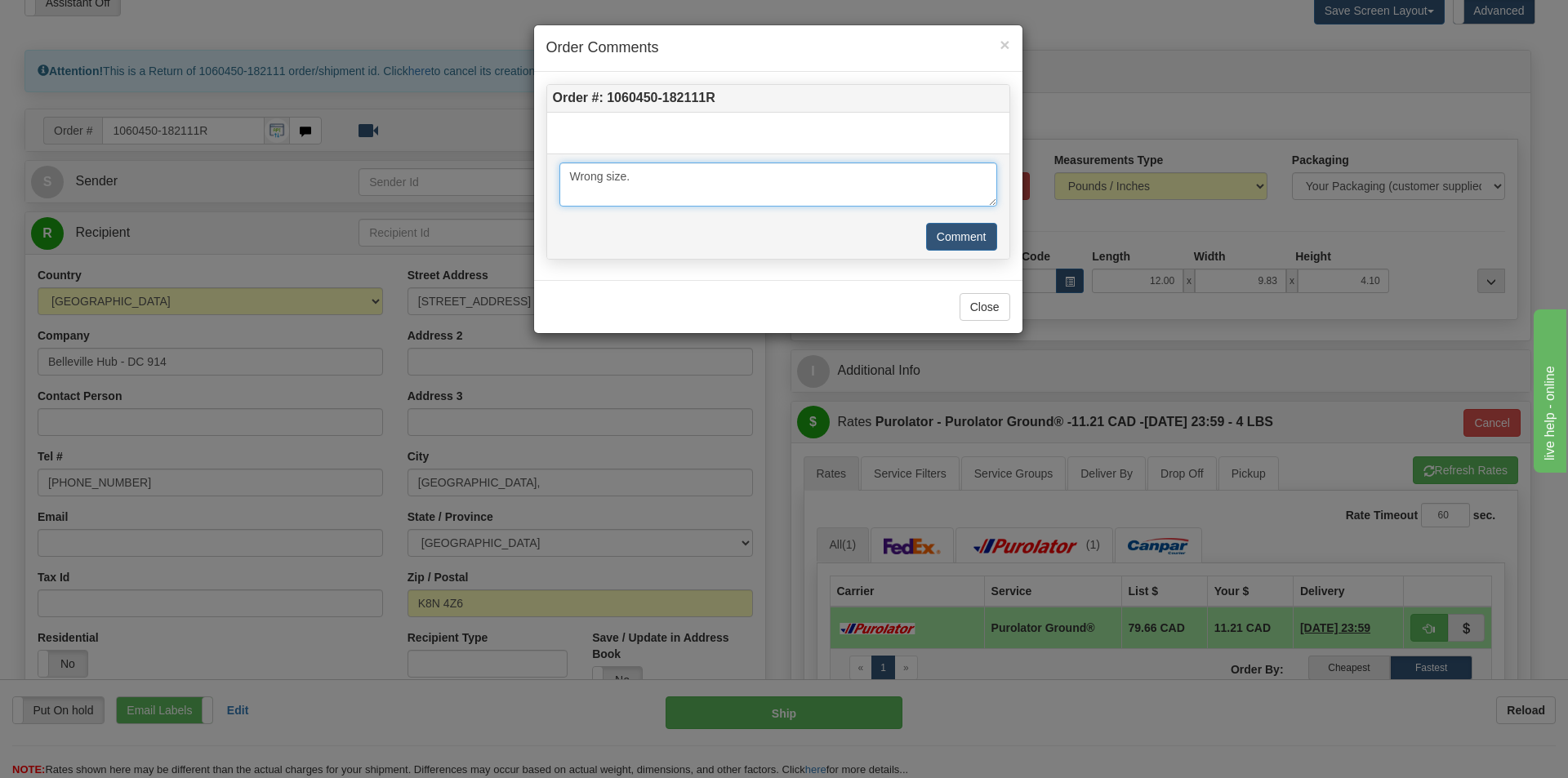
click at [640, 177] on textarea "Wrong size." at bounding box center [778, 184] width 438 height 44
type textarea "Order placed for wrong size."
click at [968, 231] on button "Comment" at bounding box center [961, 236] width 71 height 27
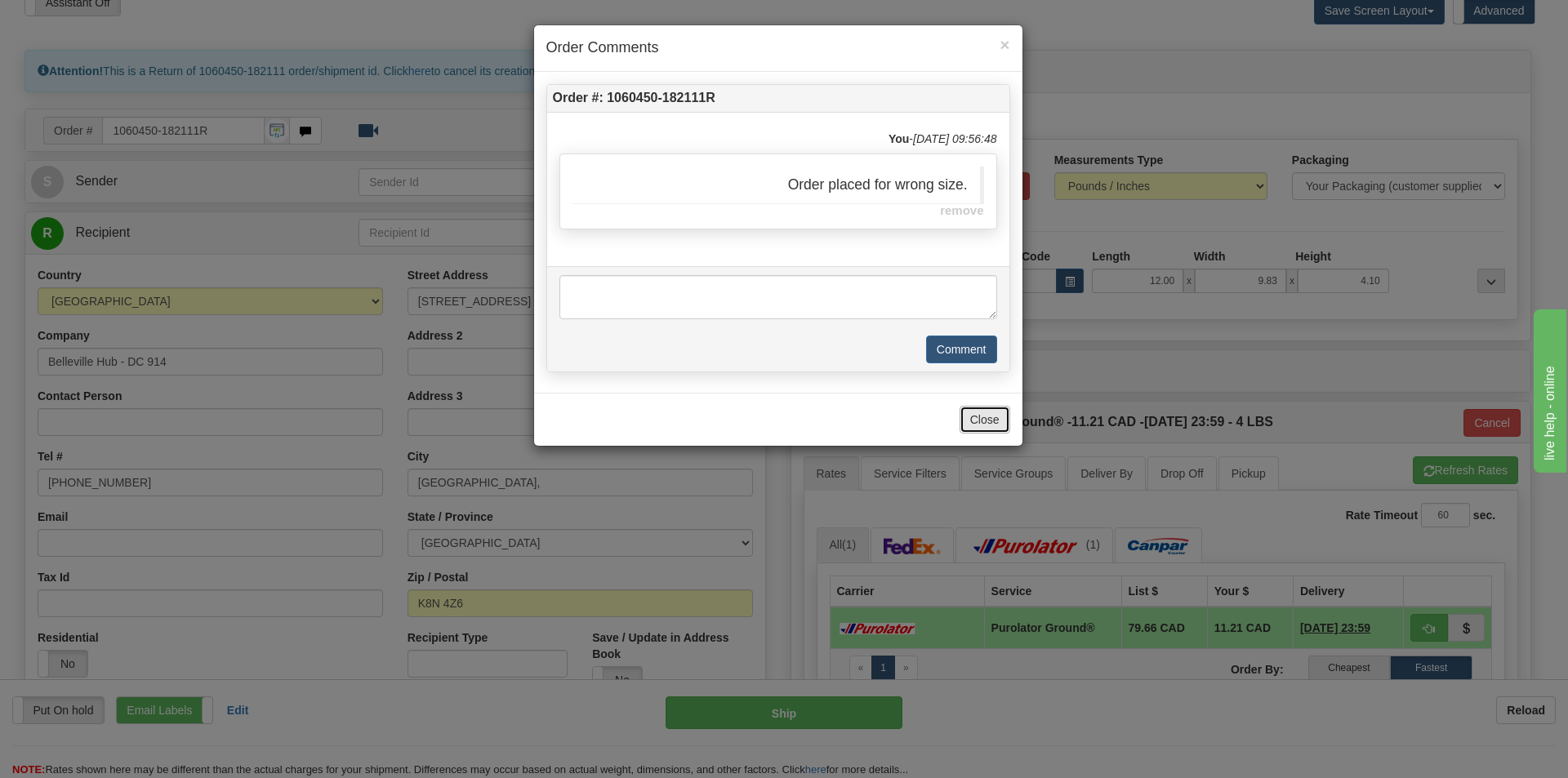
click at [975, 419] on button "Close" at bounding box center [985, 419] width 51 height 27
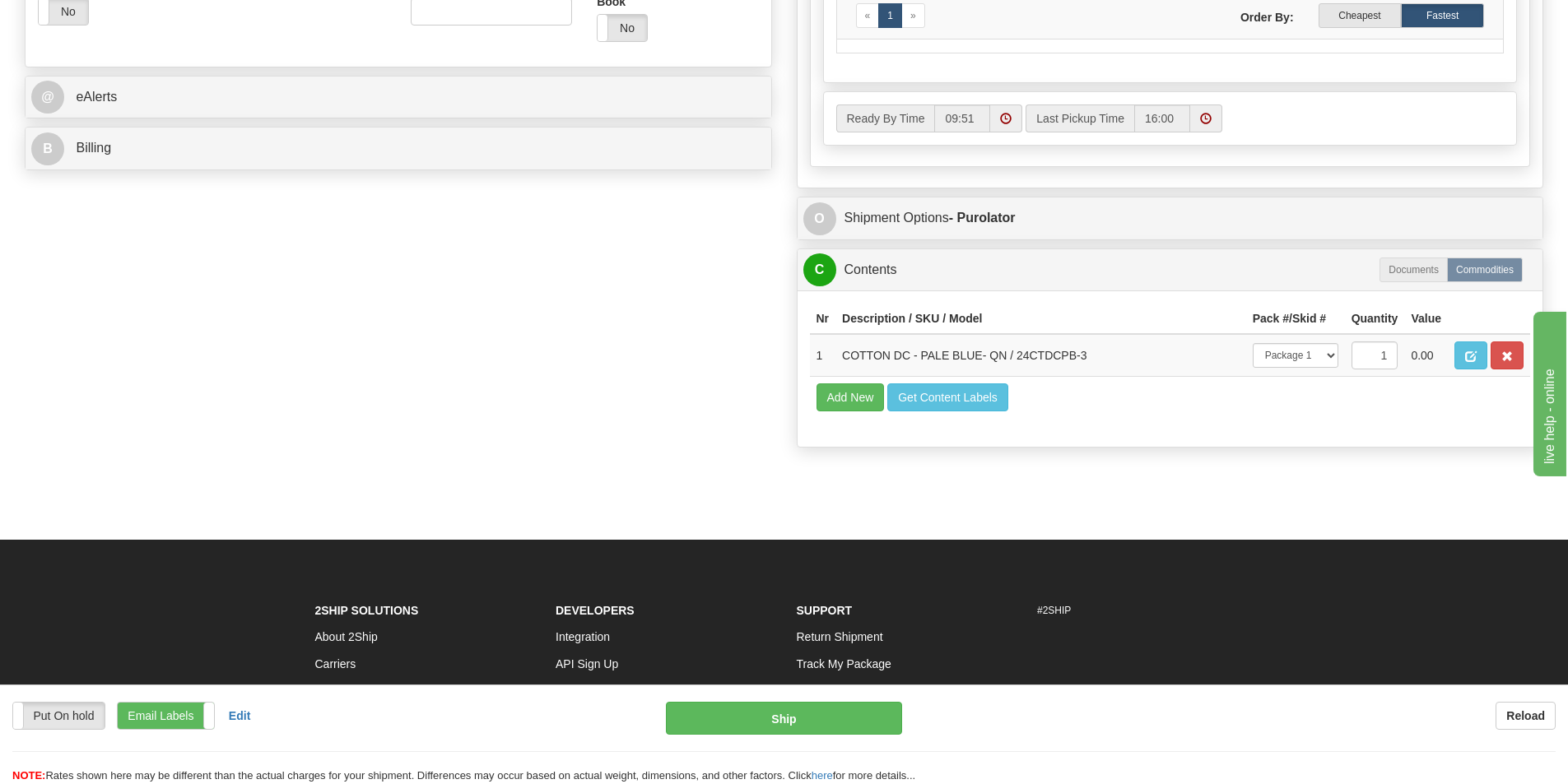
scroll to position [740, 0]
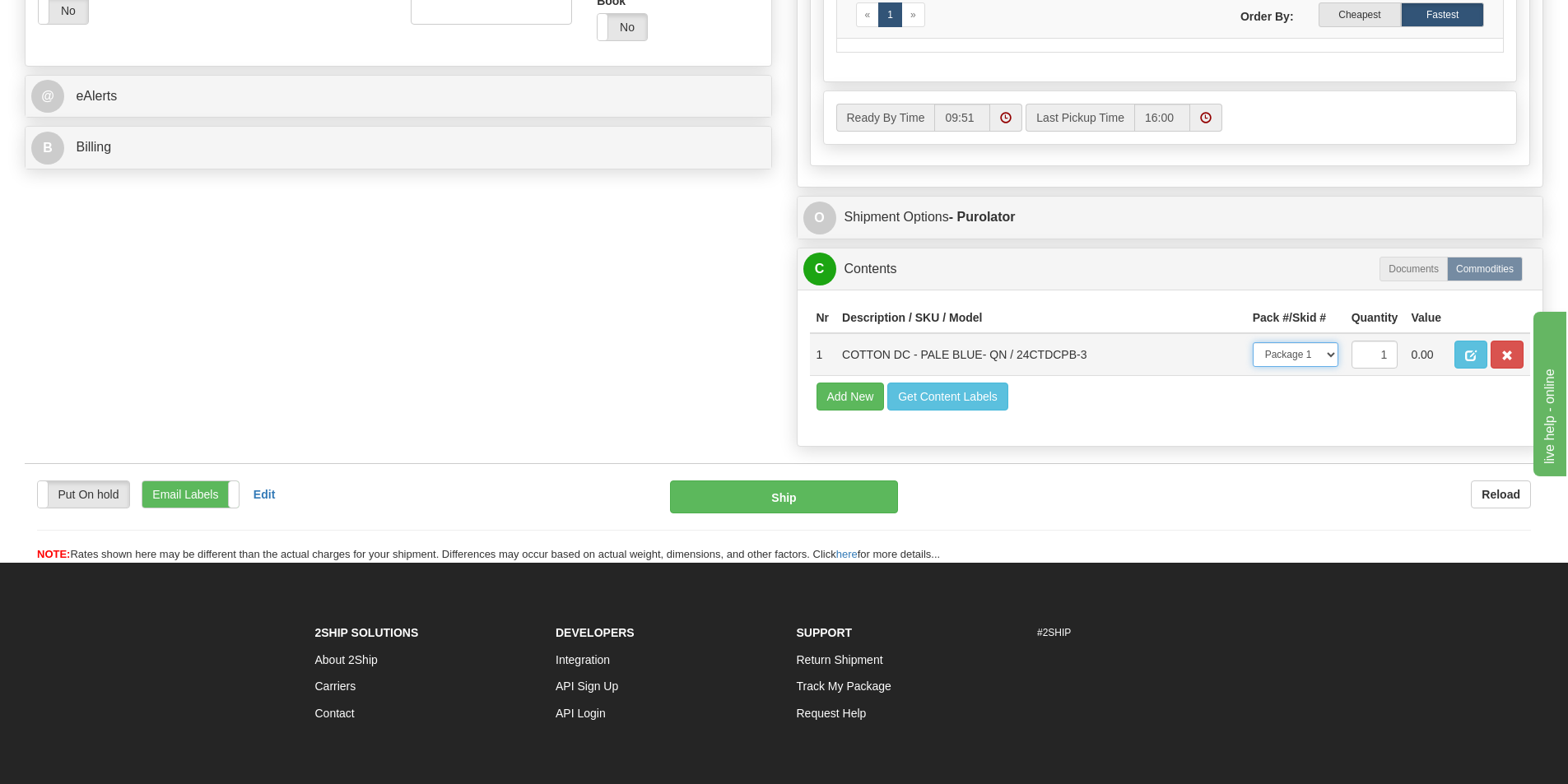
click at [1329, 356] on select "-- Not Assigned -- Package 1" at bounding box center [1295, 354] width 86 height 25
click at [1252, 342] on select "-- Not Assigned -- Package 1" at bounding box center [1295, 354] width 86 height 25
click at [1168, 408] on td "Add New Get Content Labels" at bounding box center [1171, 397] width 722 height 42
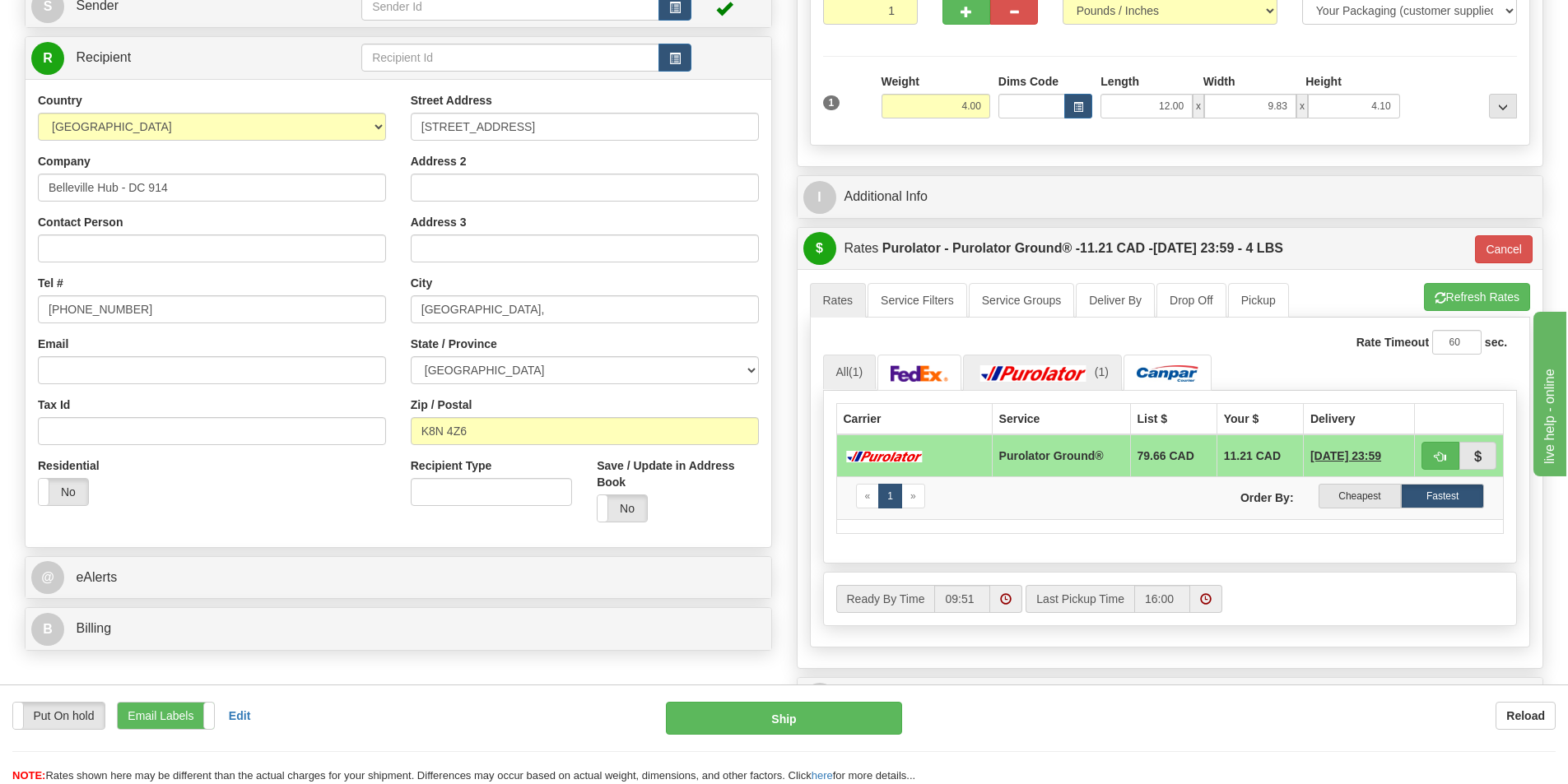
scroll to position [329, 0]
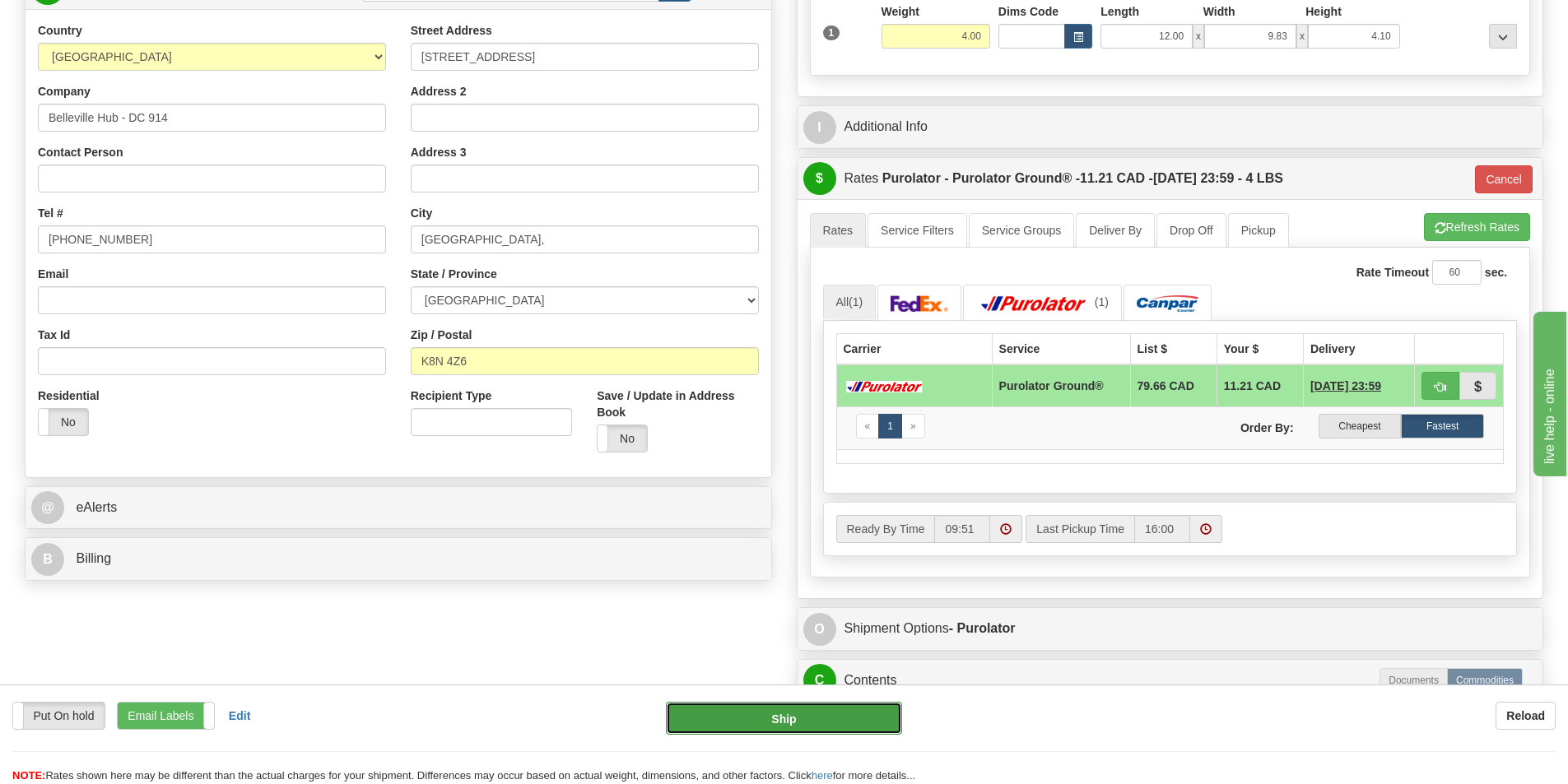
click at [806, 709] on button "Ship" at bounding box center [784, 718] width 236 height 33
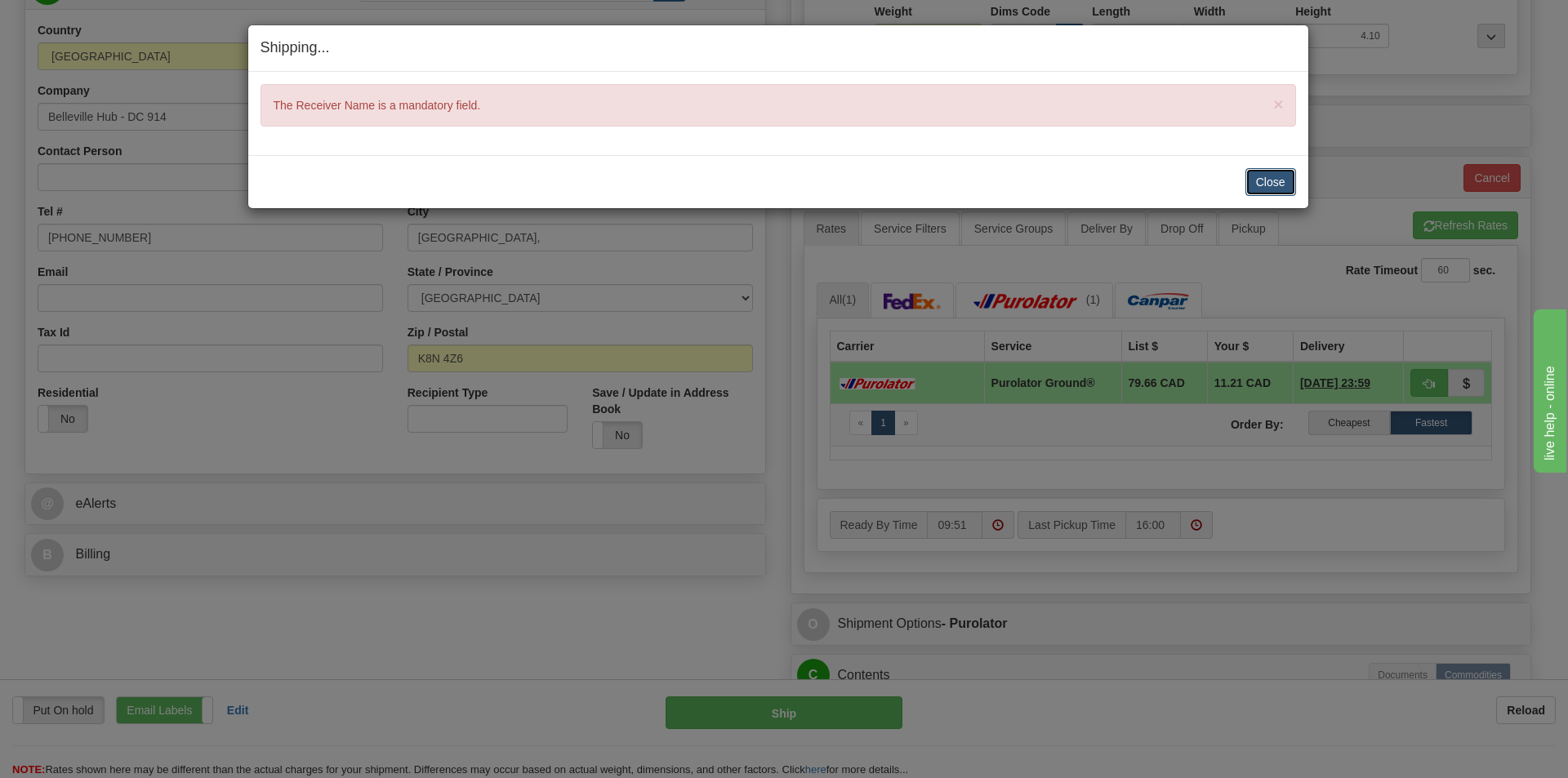
click at [1261, 182] on button "Close" at bounding box center [1271, 182] width 51 height 27
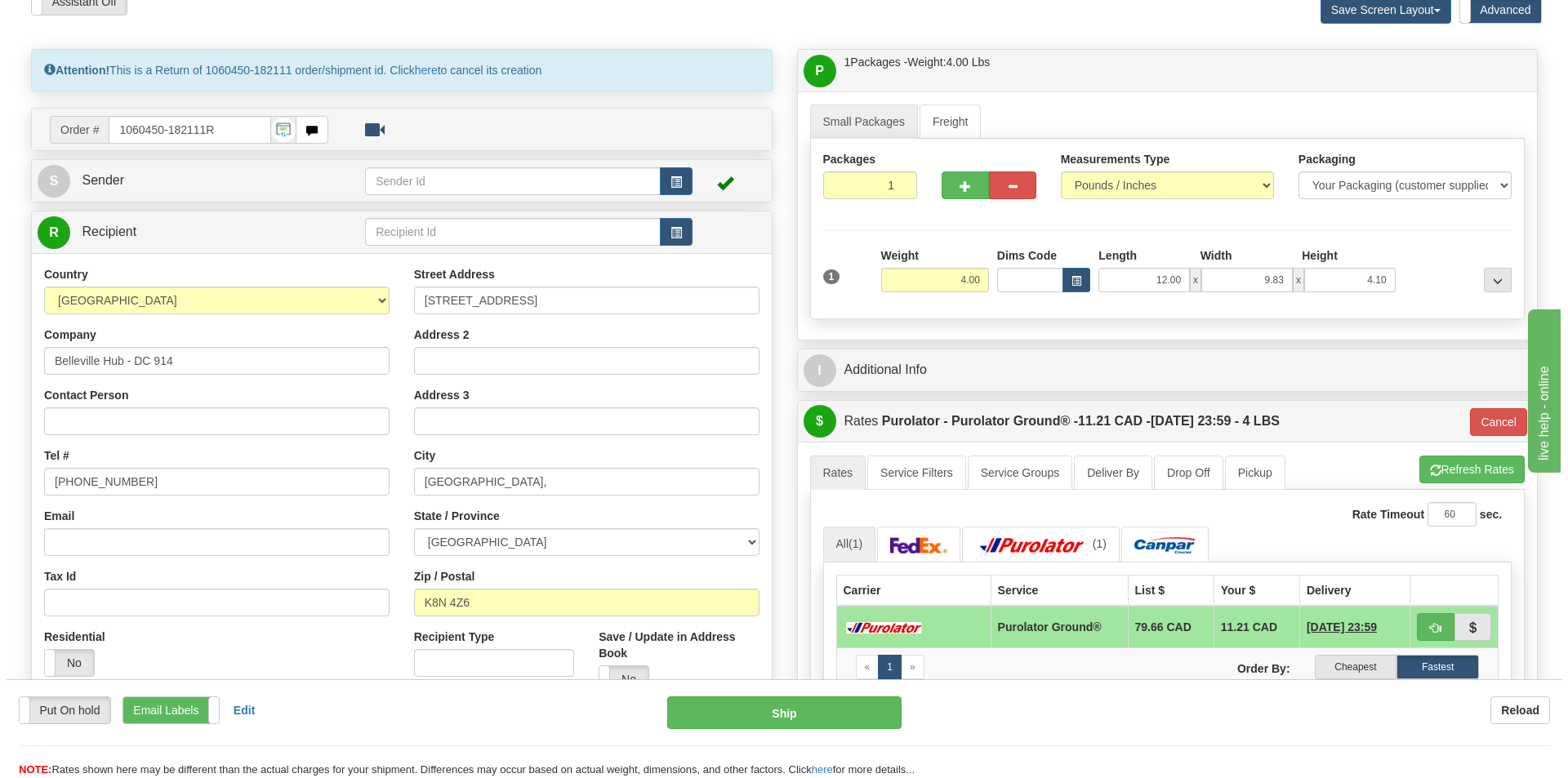
scroll to position [81, 0]
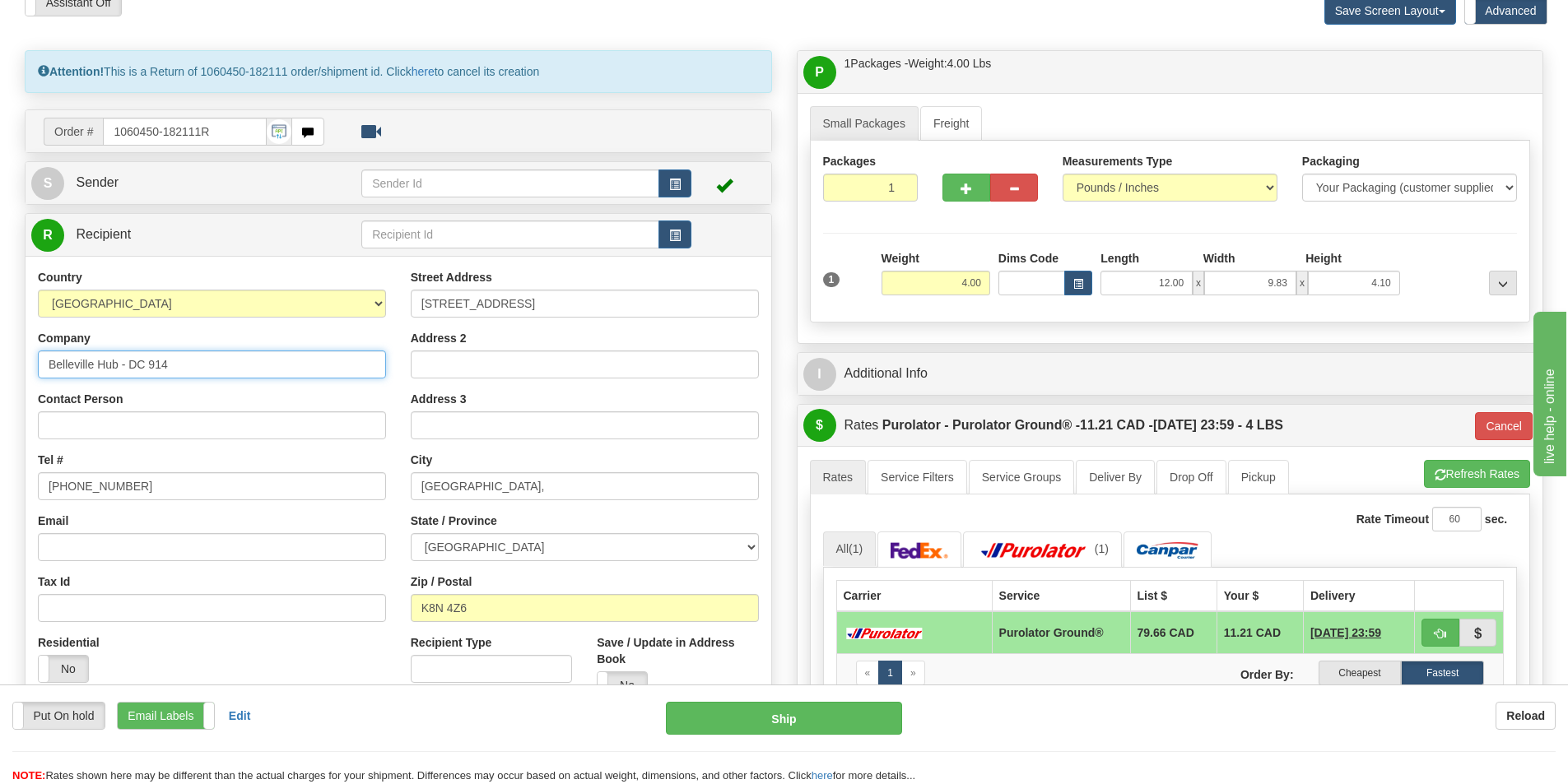
drag, startPoint x: 190, startPoint y: 359, endPoint x: -119, endPoint y: 354, distance: 309.0
click at [0, 354] on html "Training Course Close Toggle navigation Settings Shipping Preferences New Sende…" at bounding box center [784, 310] width 1568 height 784
click at [75, 425] on input "Contact Person" at bounding box center [212, 425] width 348 height 28
paste input "Belleville Hub - DC 914"
type input "Belleville Hub - DC 914"
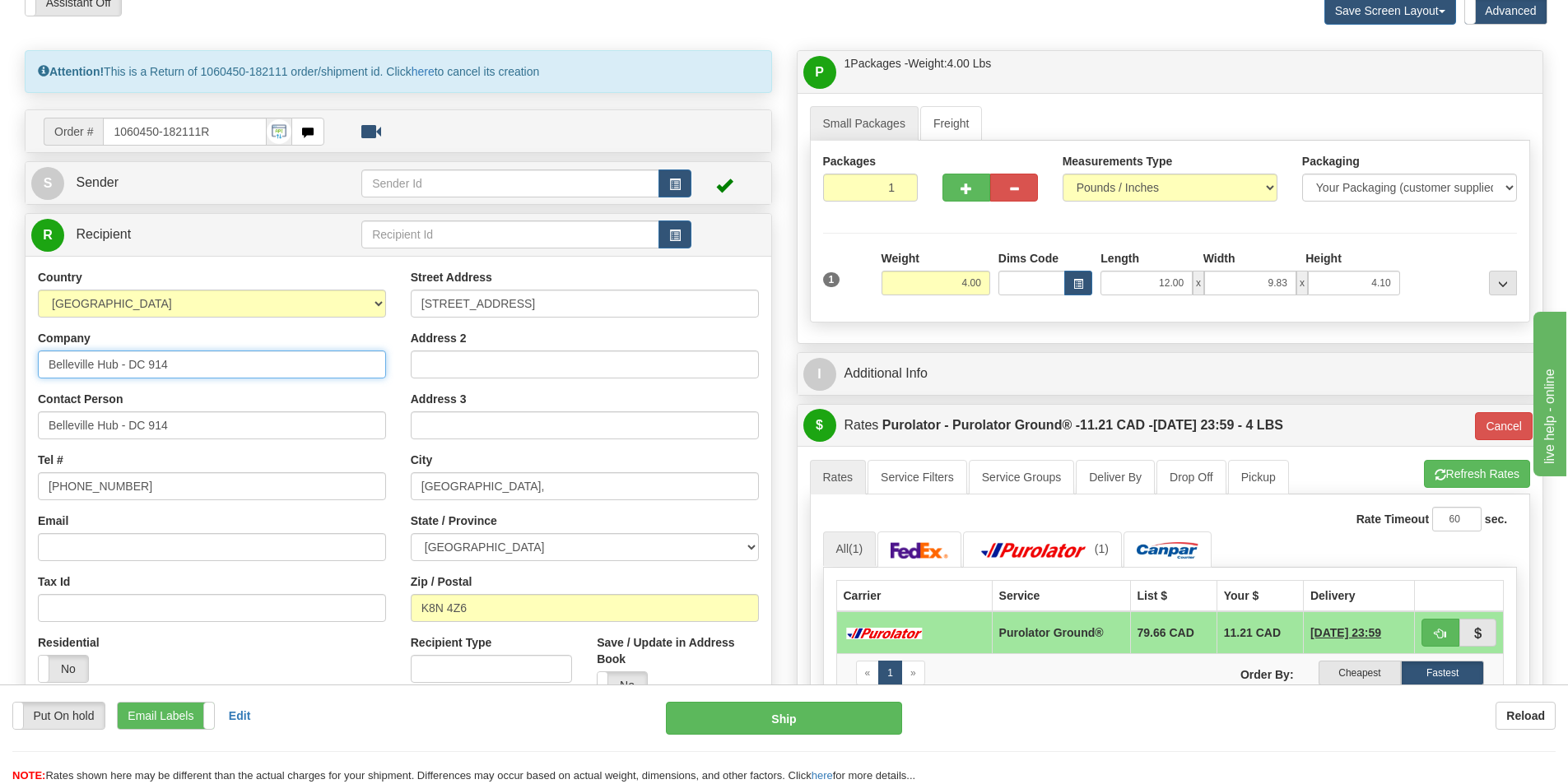
drag, startPoint x: 207, startPoint y: 361, endPoint x: -100, endPoint y: 348, distance: 307.3
click at [0, 348] on html "Training Course Close Toggle navigation Settings Shipping Preferences New Sende…" at bounding box center [784, 310] width 1568 height 784
type input "SLEEP COUNTRY CANADA"
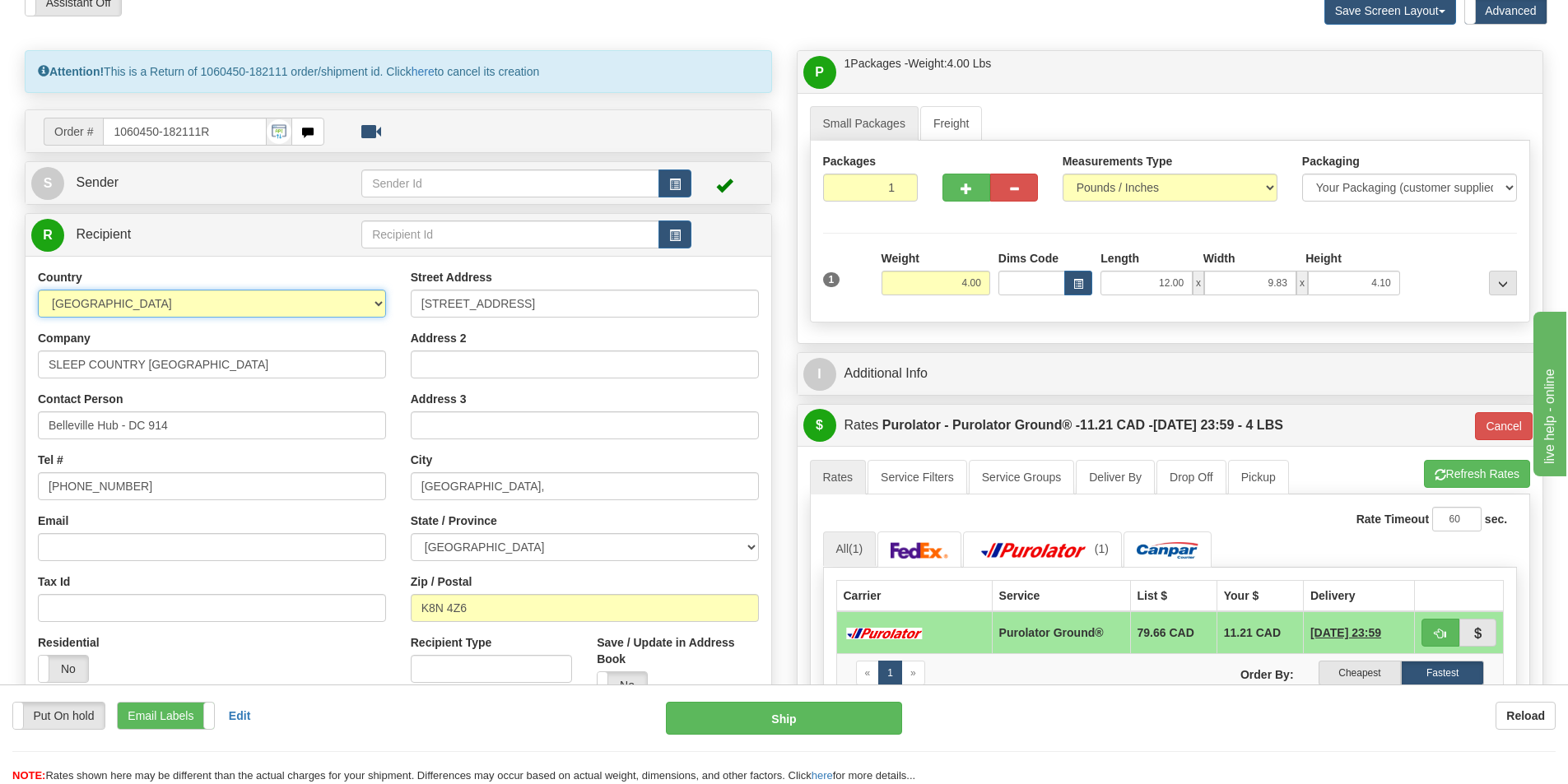
drag, startPoint x: 327, startPoint y: 303, endPoint x: 318, endPoint y: 300, distance: 9.5
click at [328, 302] on select "AFGHANISTAN ALAND ISLANDS ALBANIA ALGERIA AMERICAN SAMOA ANDORRA ANGOLA ANGUILL…" at bounding box center [212, 303] width 348 height 28
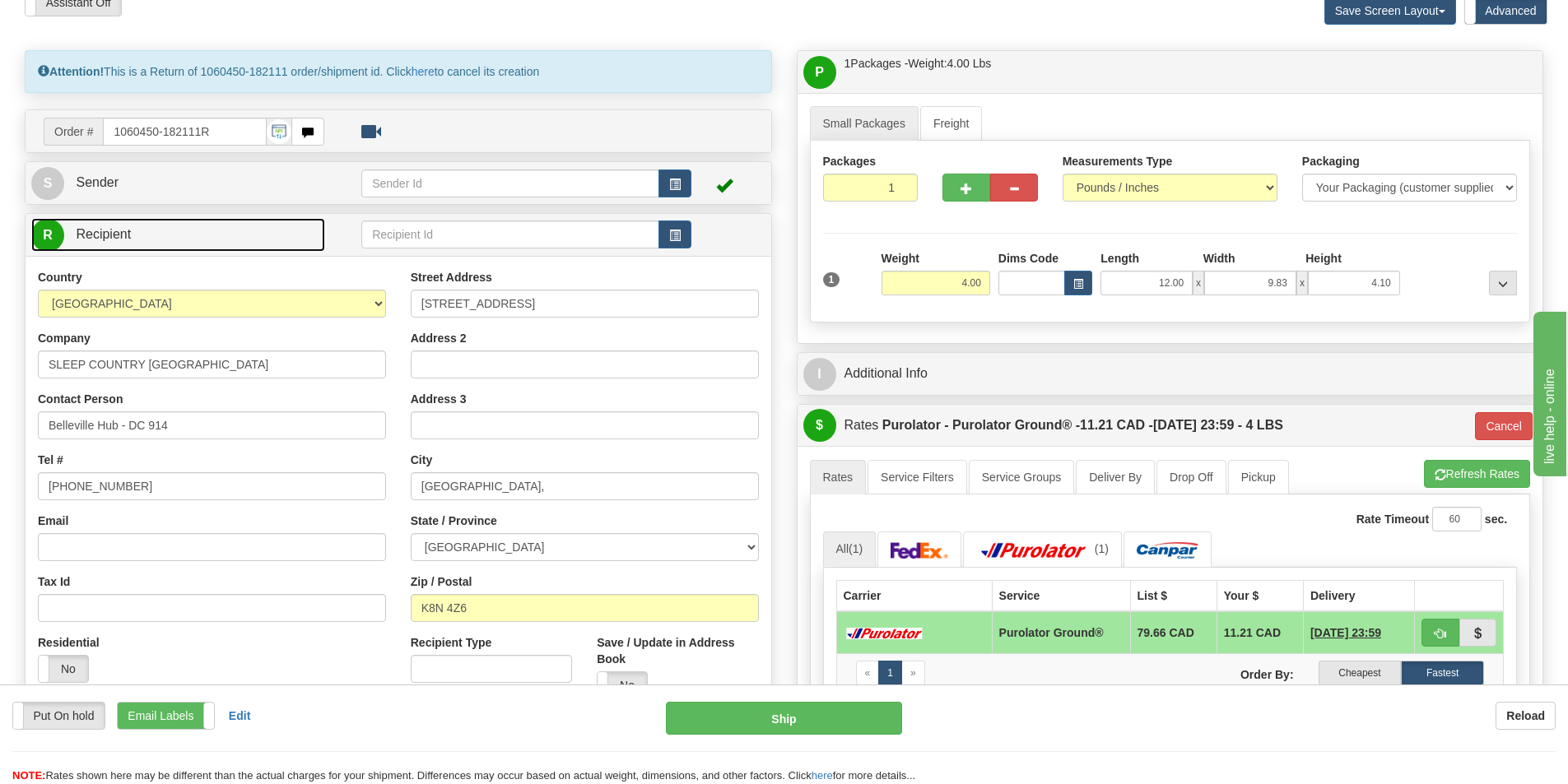
click at [293, 241] on link "R Recipient" at bounding box center [178, 234] width 294 height 33
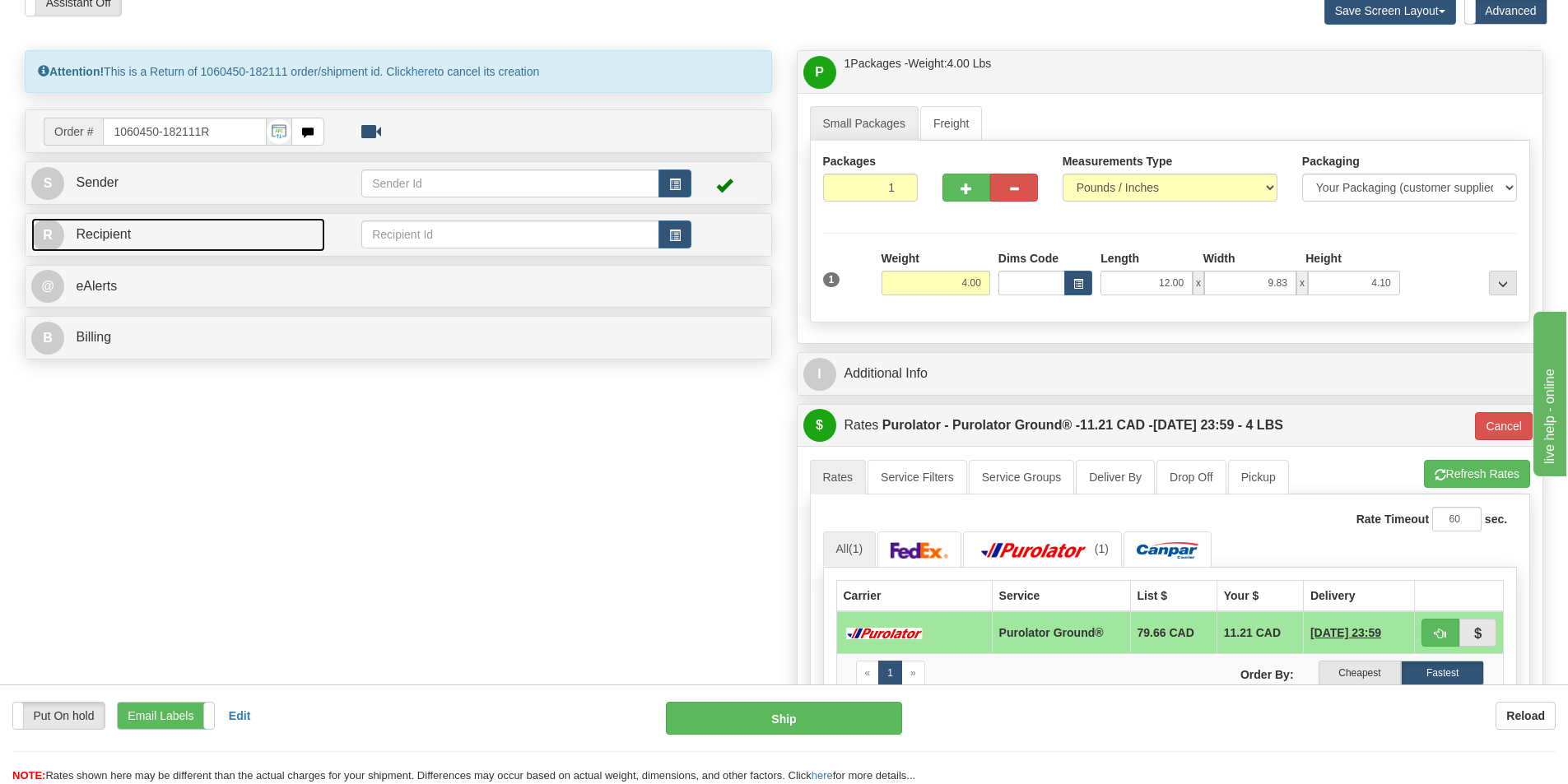
click at [214, 237] on link "R Recipient" at bounding box center [178, 234] width 294 height 33
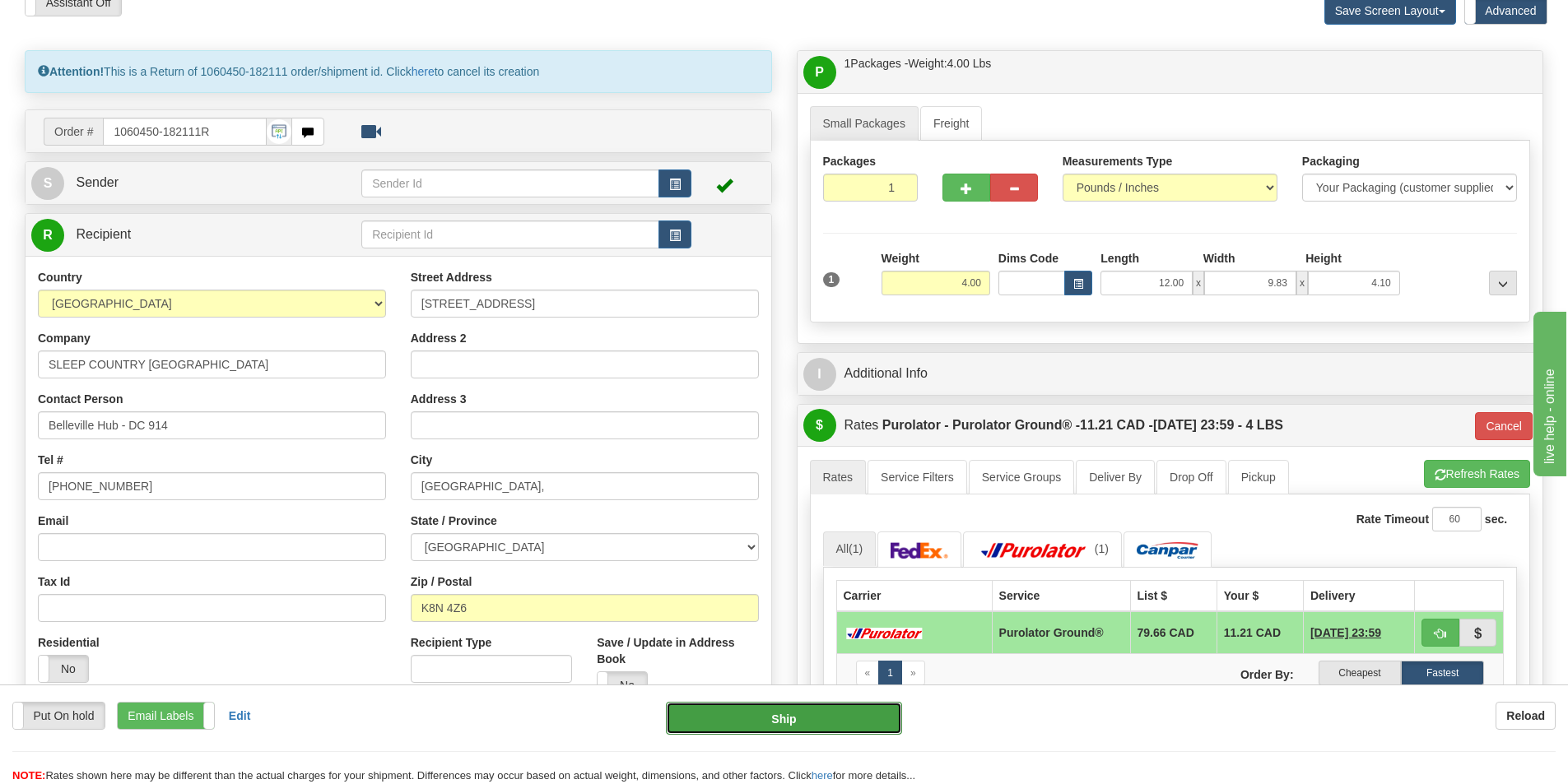
click at [786, 718] on button "Ship" at bounding box center [784, 718] width 236 height 33
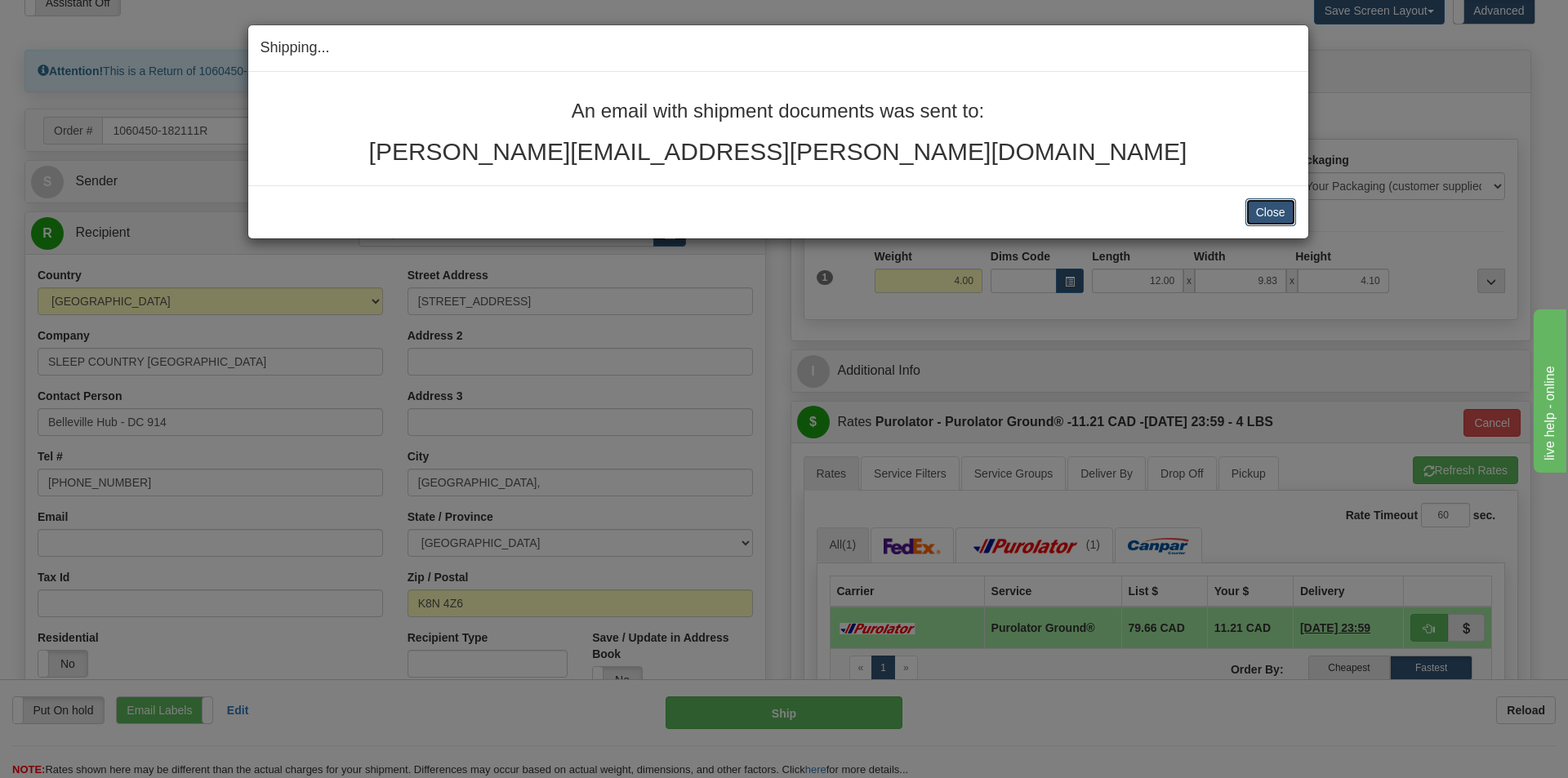
click at [1277, 212] on button "Close" at bounding box center [1271, 212] width 51 height 27
